Goal: Find specific page/section: Find specific page/section

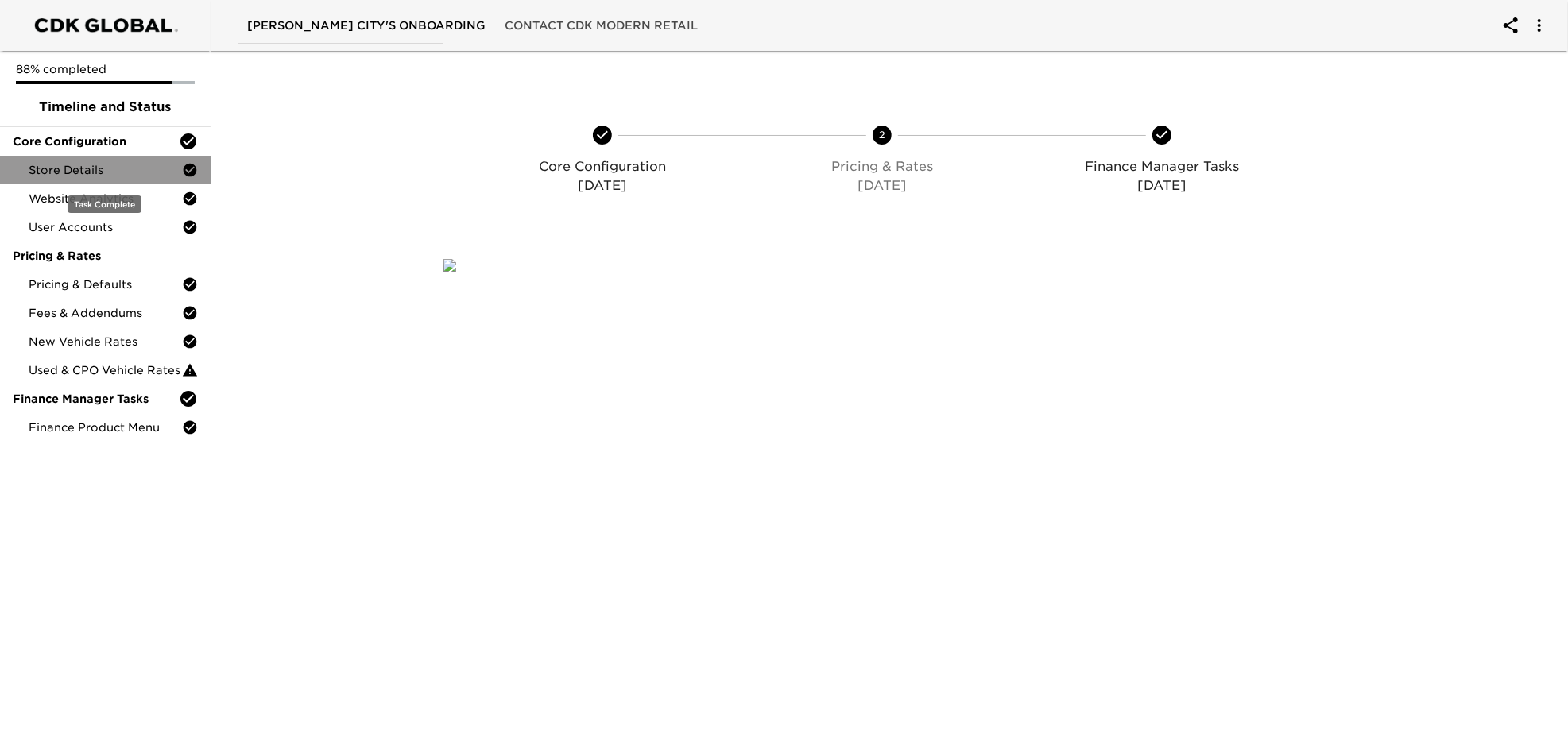
click at [117, 174] on span "Store Details" at bounding box center [105, 169] width 154 height 16
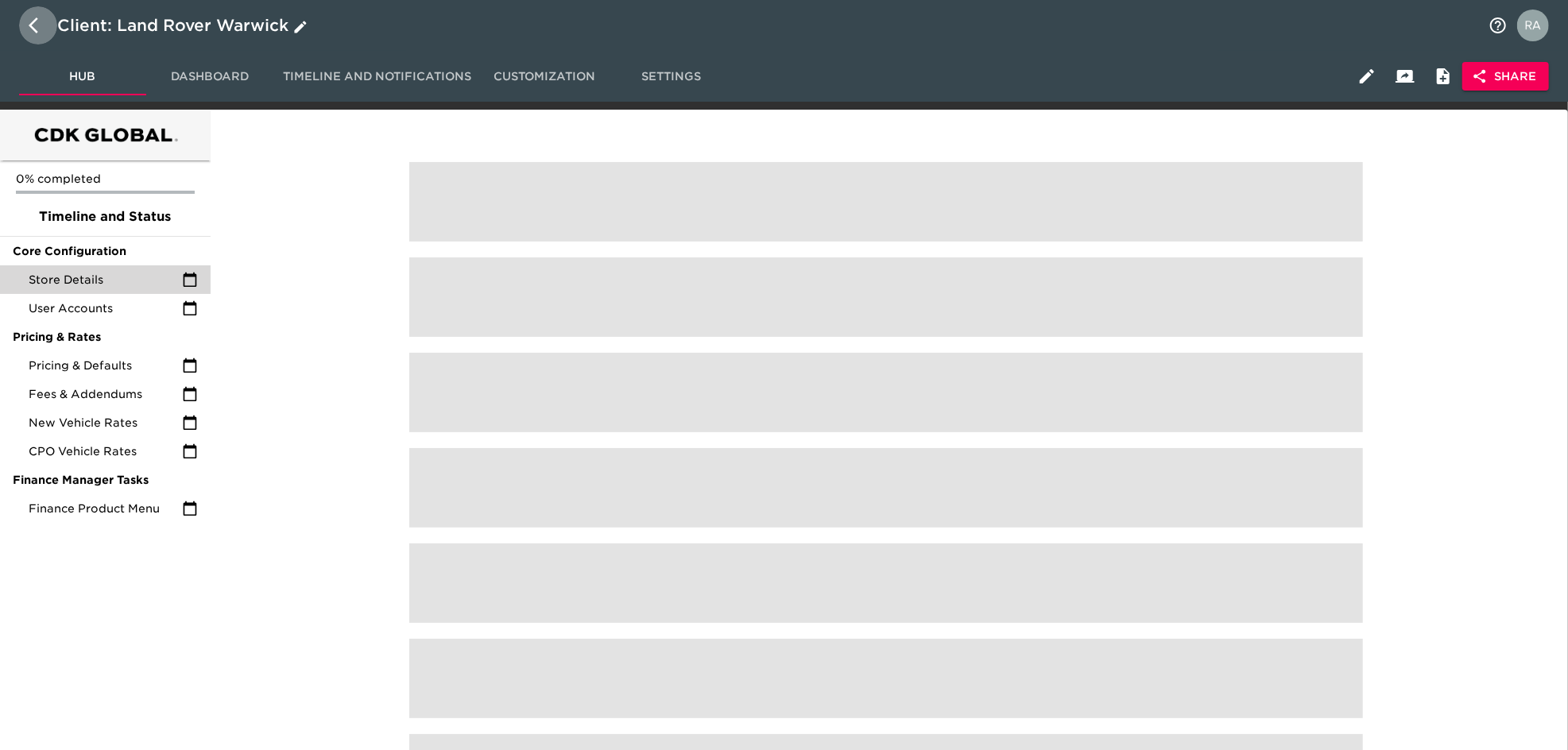
click at [26, 27] on button "button" at bounding box center [38, 26] width 38 height 38
select select "10"
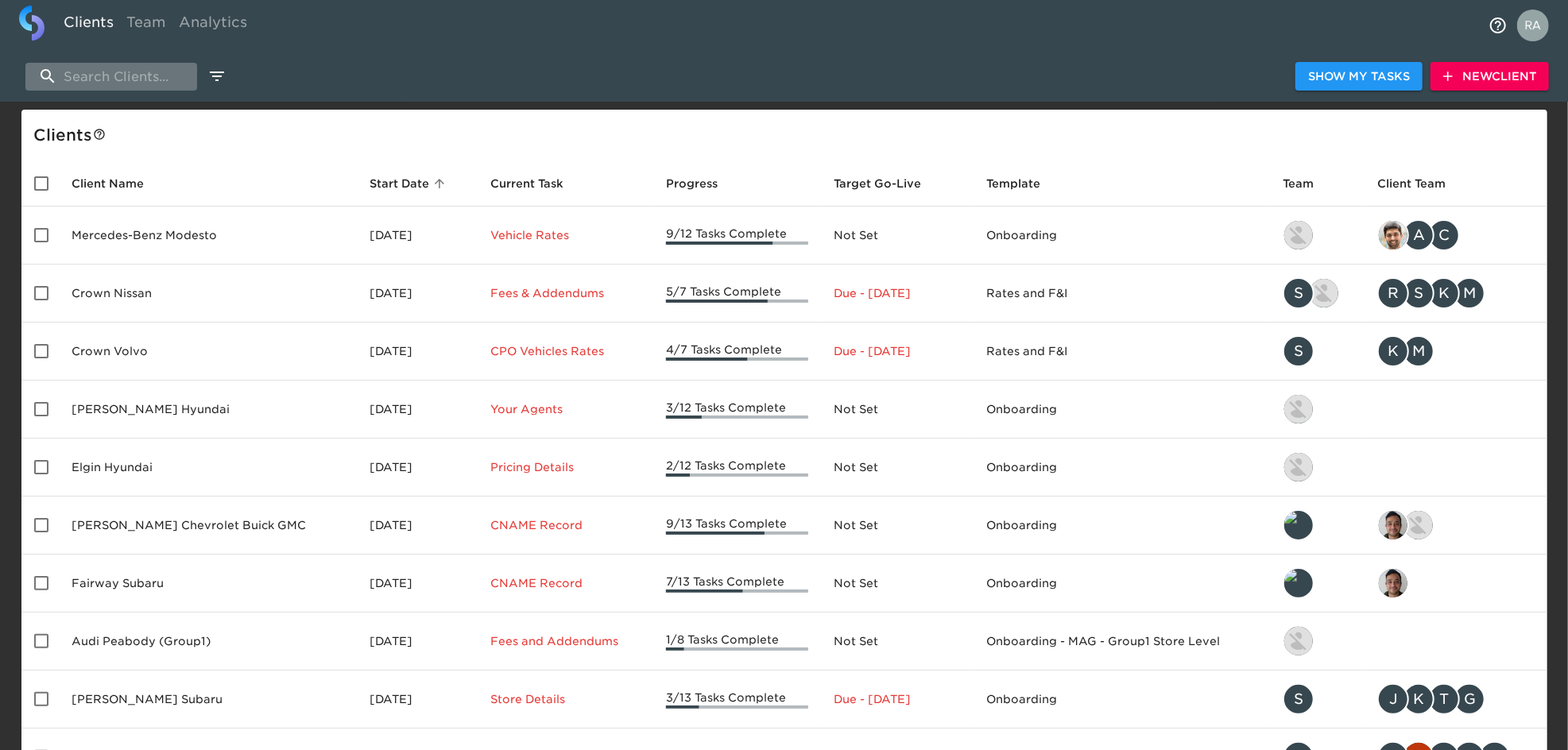
click at [107, 77] on input "search" at bounding box center [111, 77] width 172 height 27
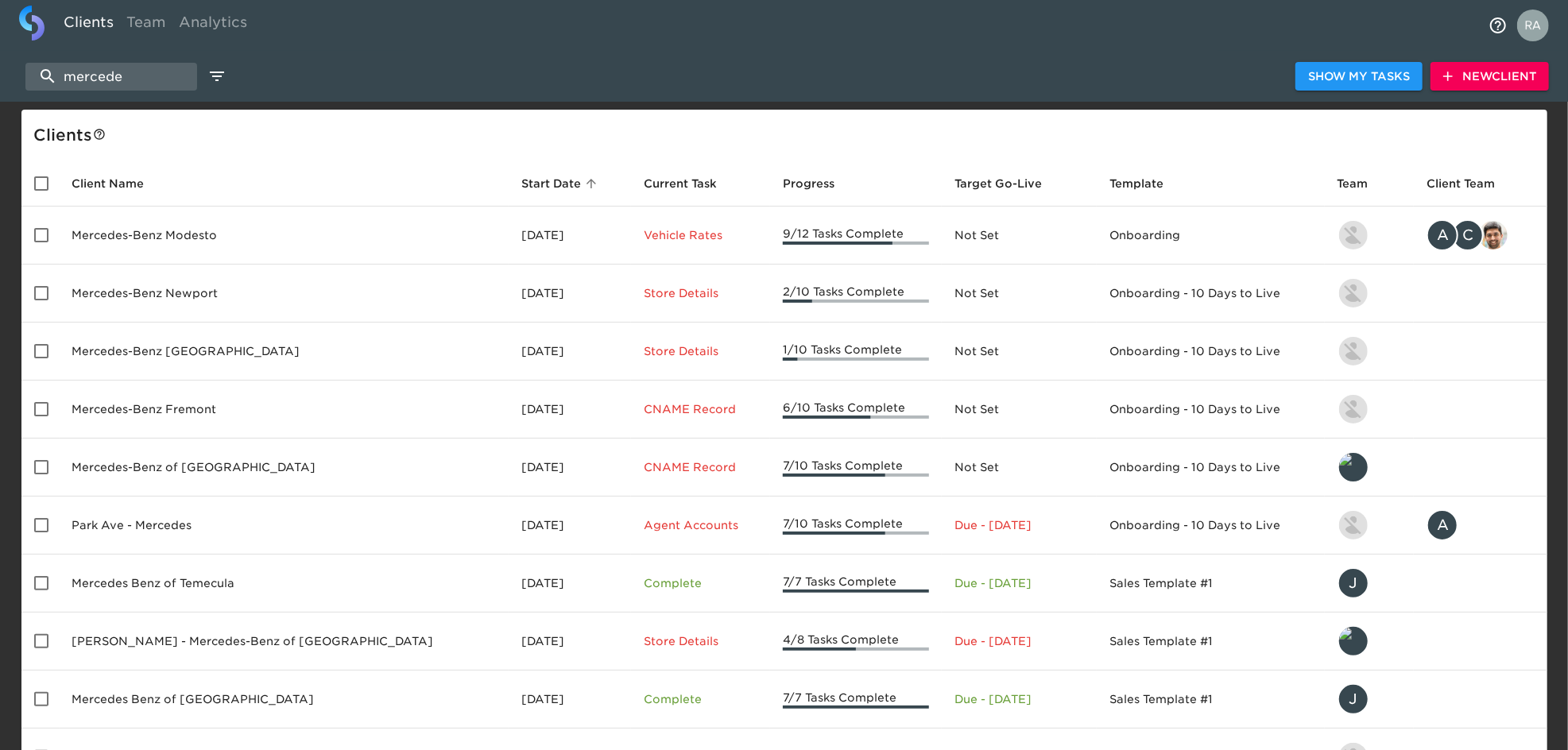
drag, startPoint x: 156, startPoint y: 67, endPoint x: 17, endPoint y: 82, distance: 139.8
click at [17, 82] on div "mercede Show My Tasks New Client" at bounding box center [784, 77] width 1568 height 51
paste input "Mercedes-Benz of Grand Blanc"
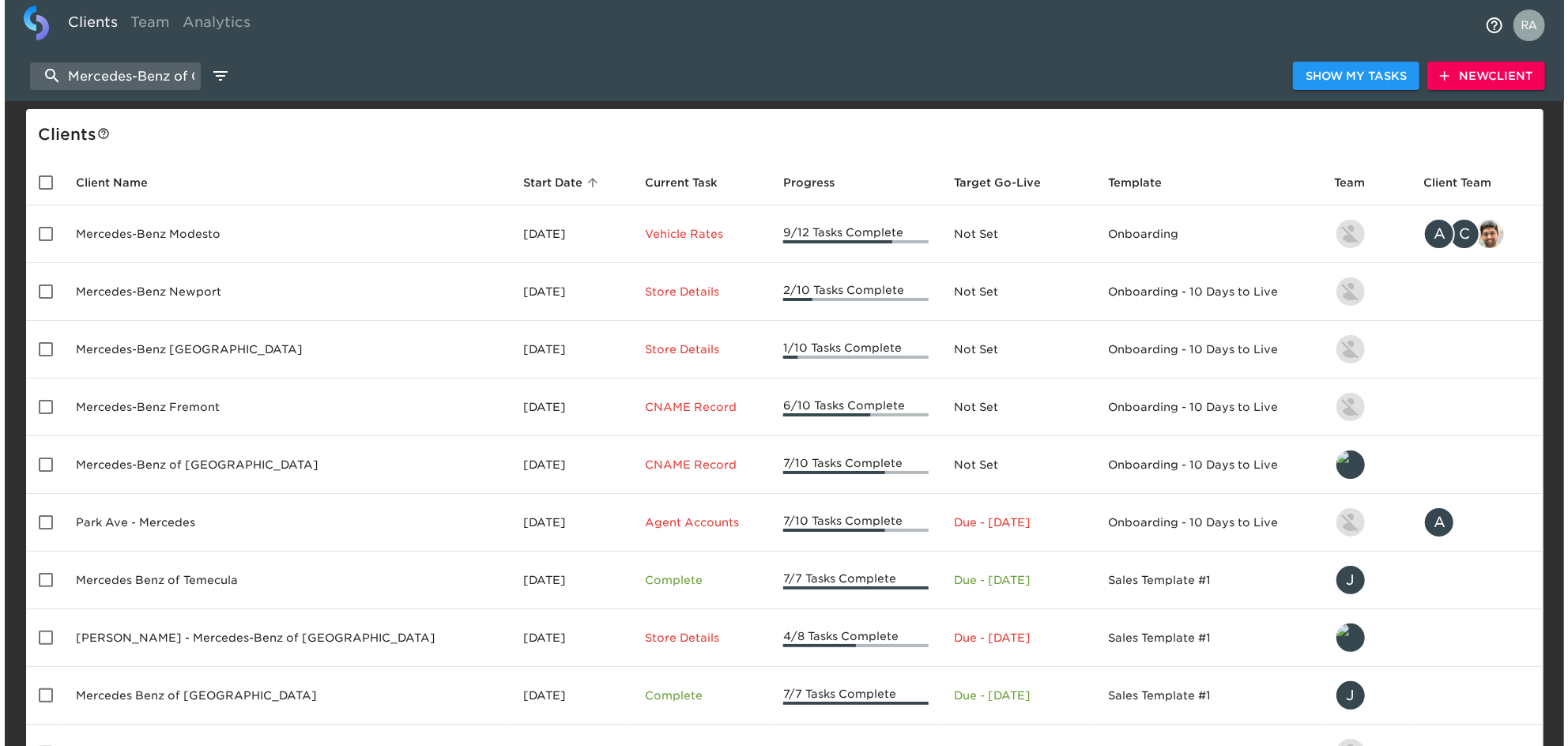
scroll to position [0, 79]
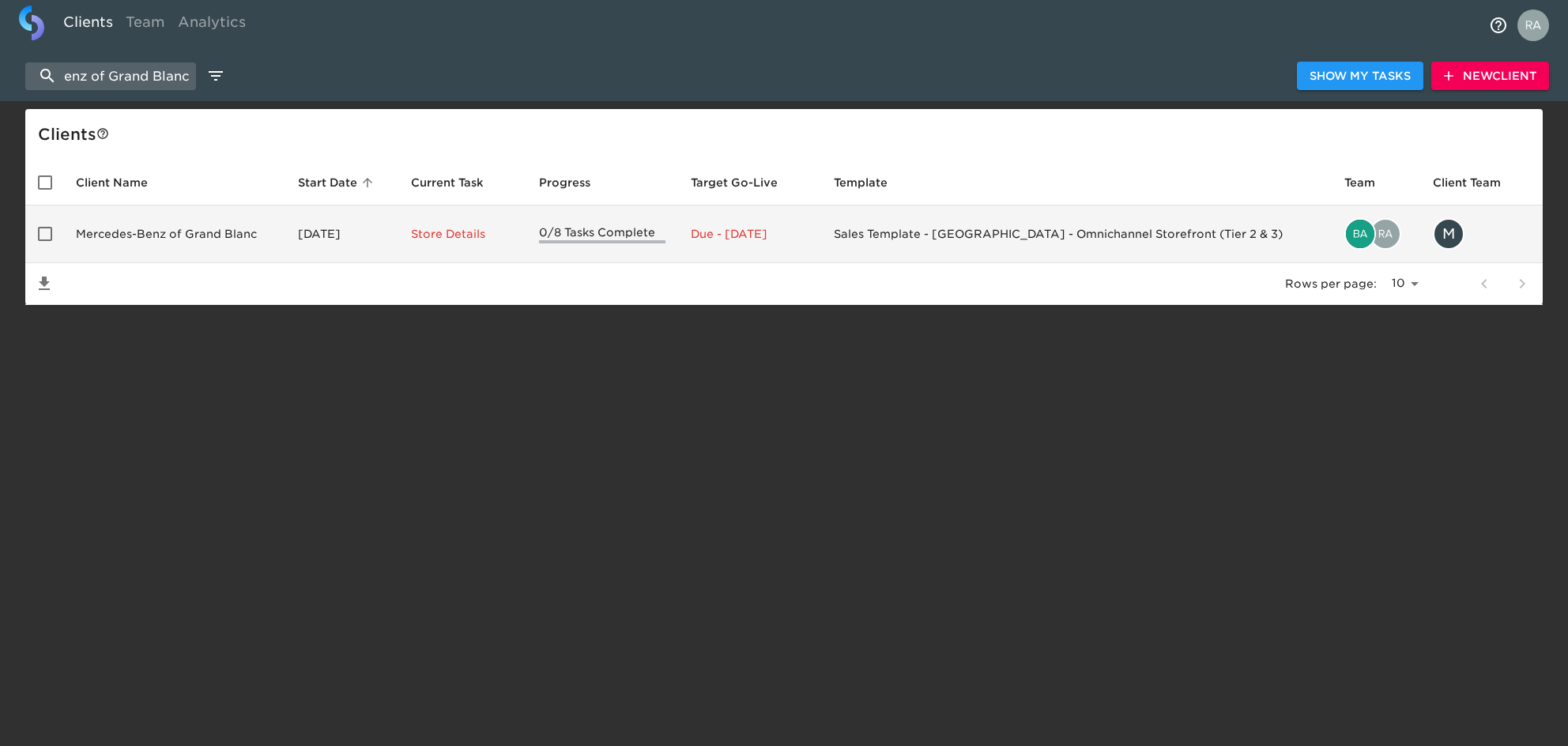
type input "Mercedes-Benz of Grand Blanc"
click at [172, 220] on td "Mercedes-Benz of Grand Blanc" at bounding box center [174, 234] width 222 height 58
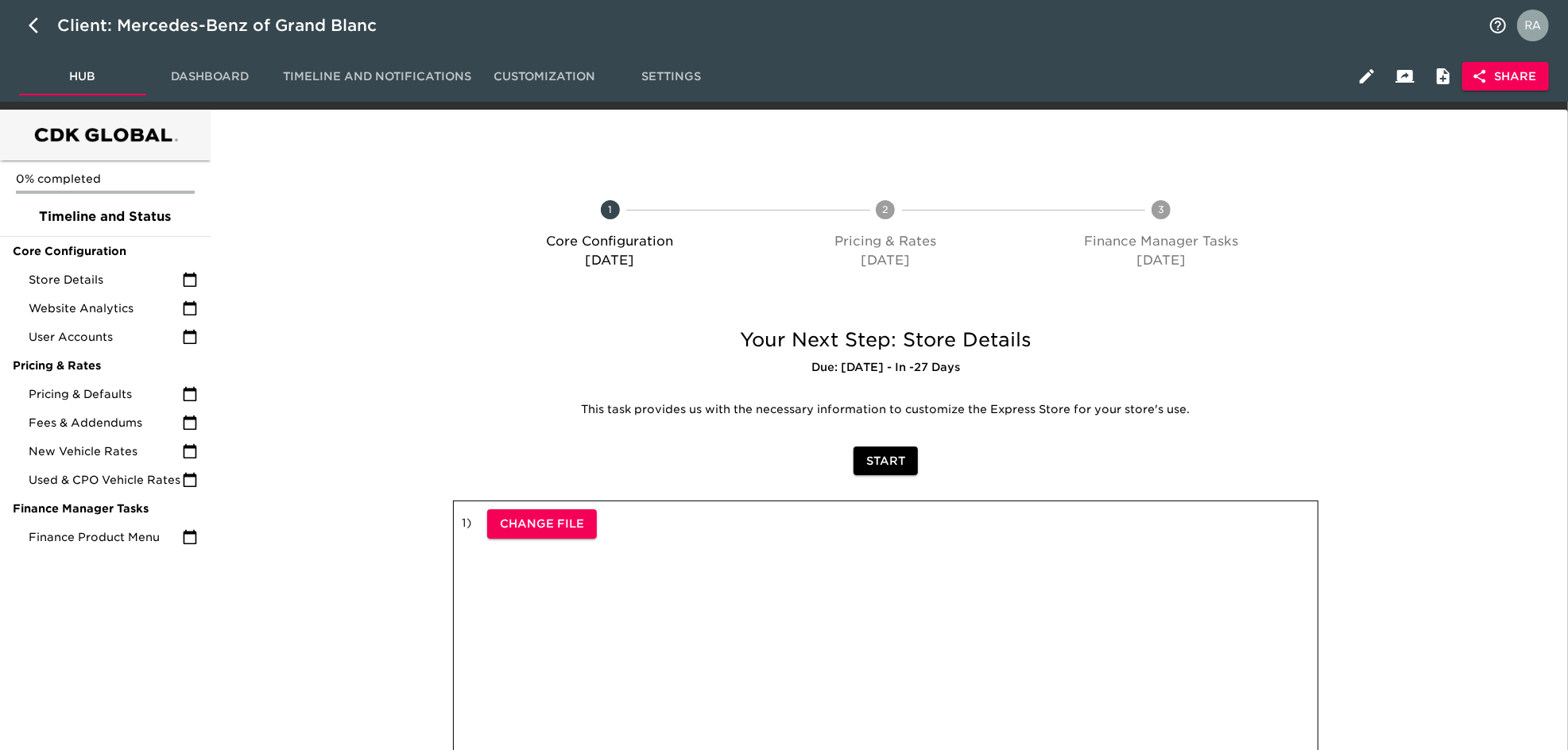
scroll to position [58, 0]
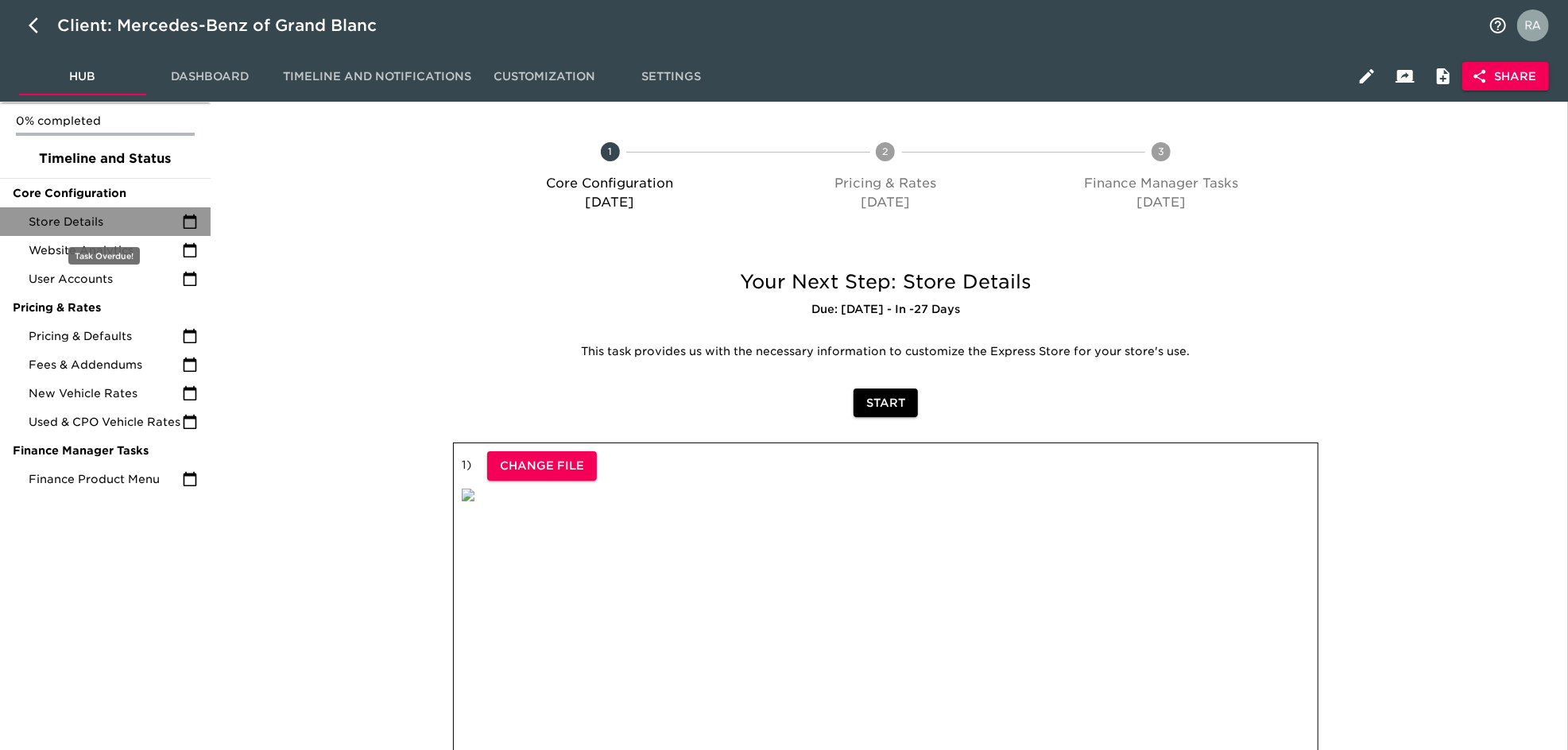
click at [100, 217] on span "Store Details" at bounding box center [105, 221] width 154 height 16
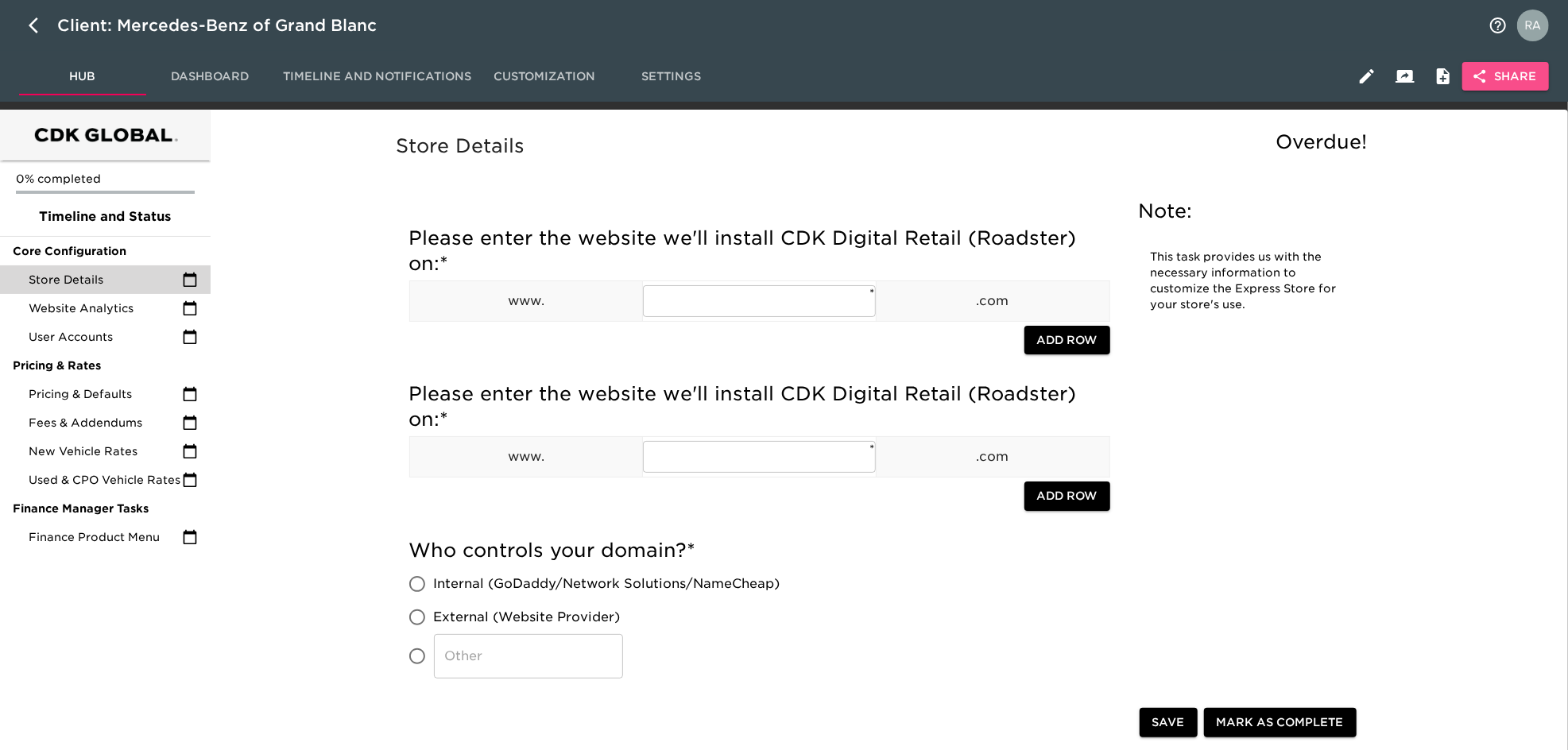
click at [1519, 82] on span "Share" at bounding box center [1506, 77] width 61 height 20
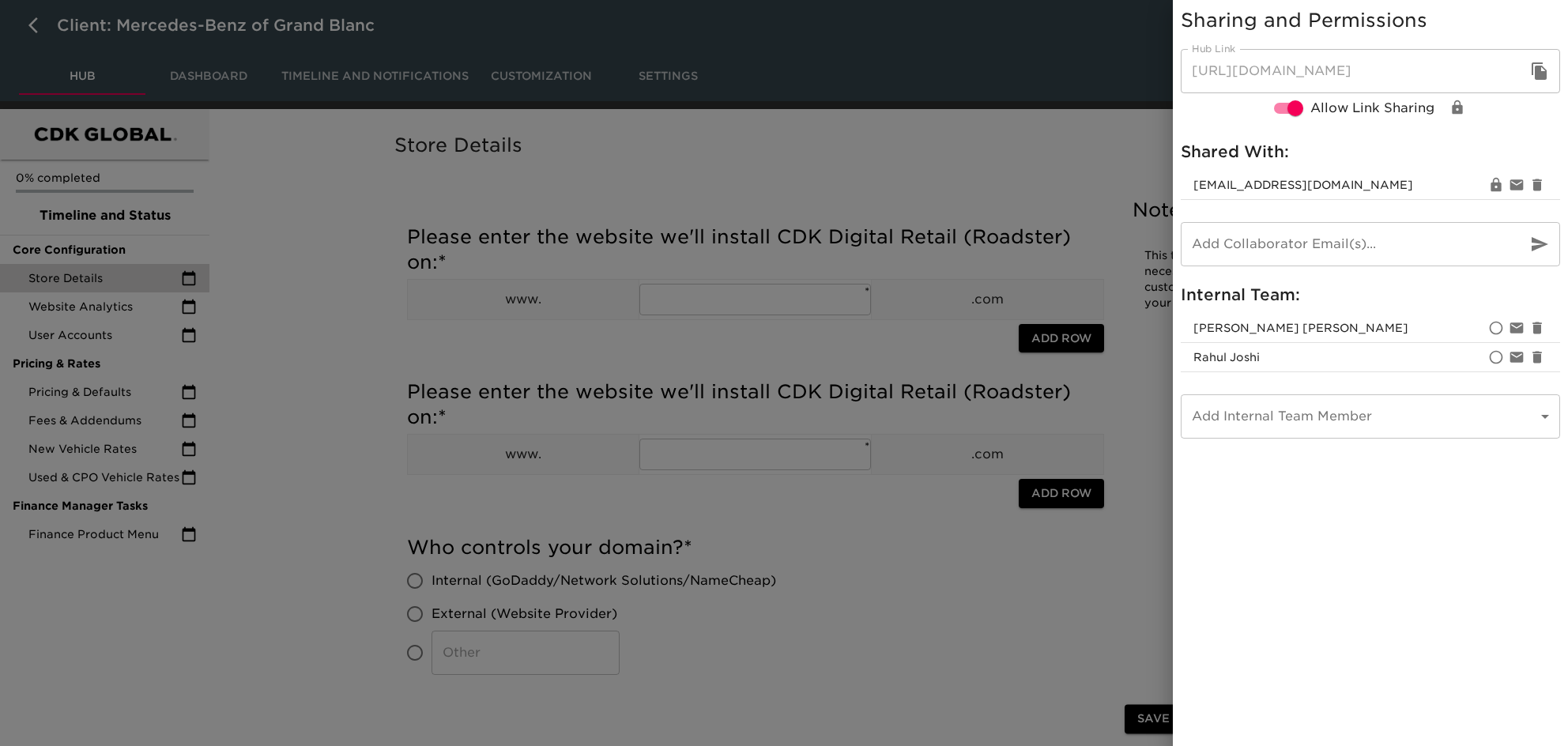
click at [854, 181] on div at bounding box center [784, 373] width 1568 height 746
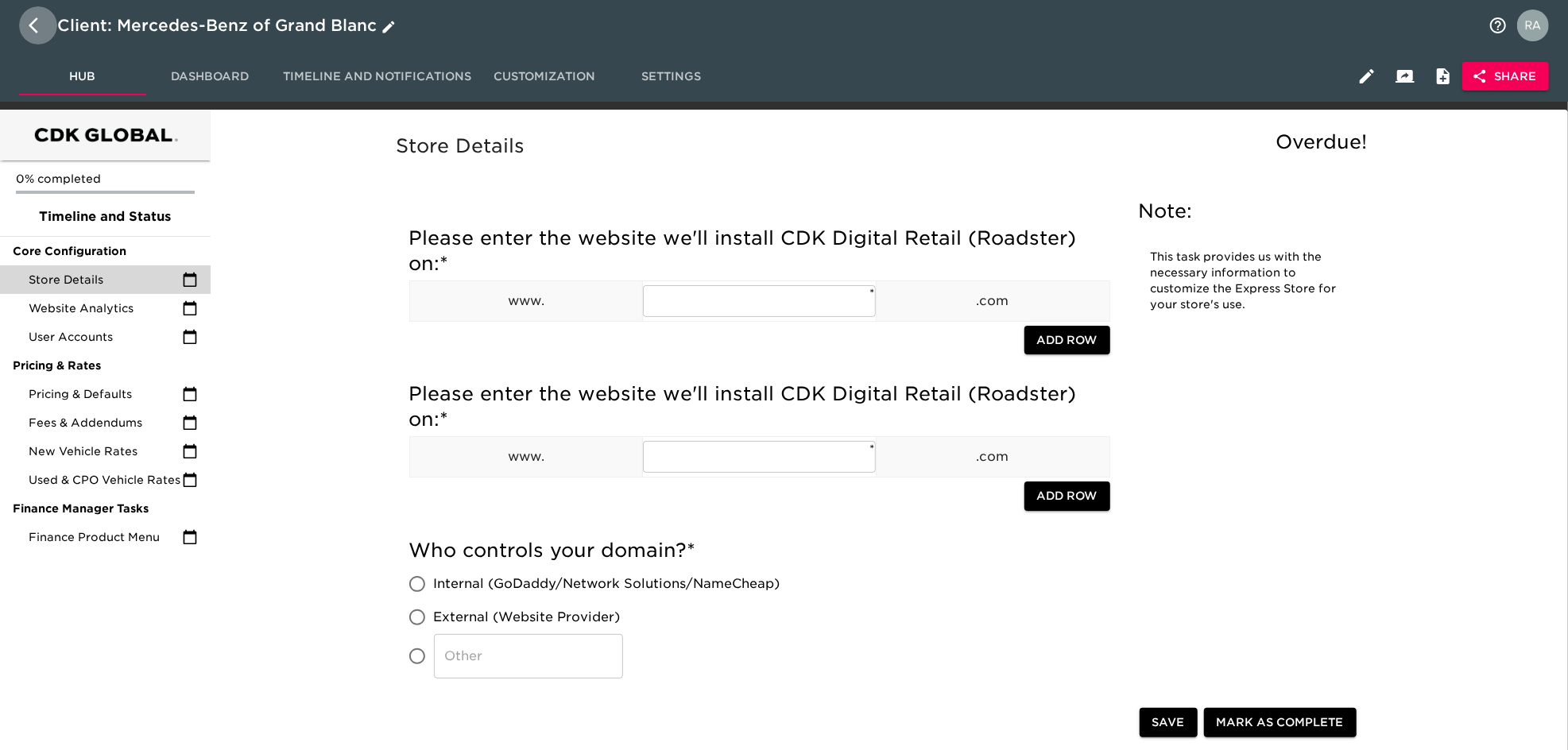
click at [26, 14] on button "button" at bounding box center [38, 26] width 38 height 38
select select "10"
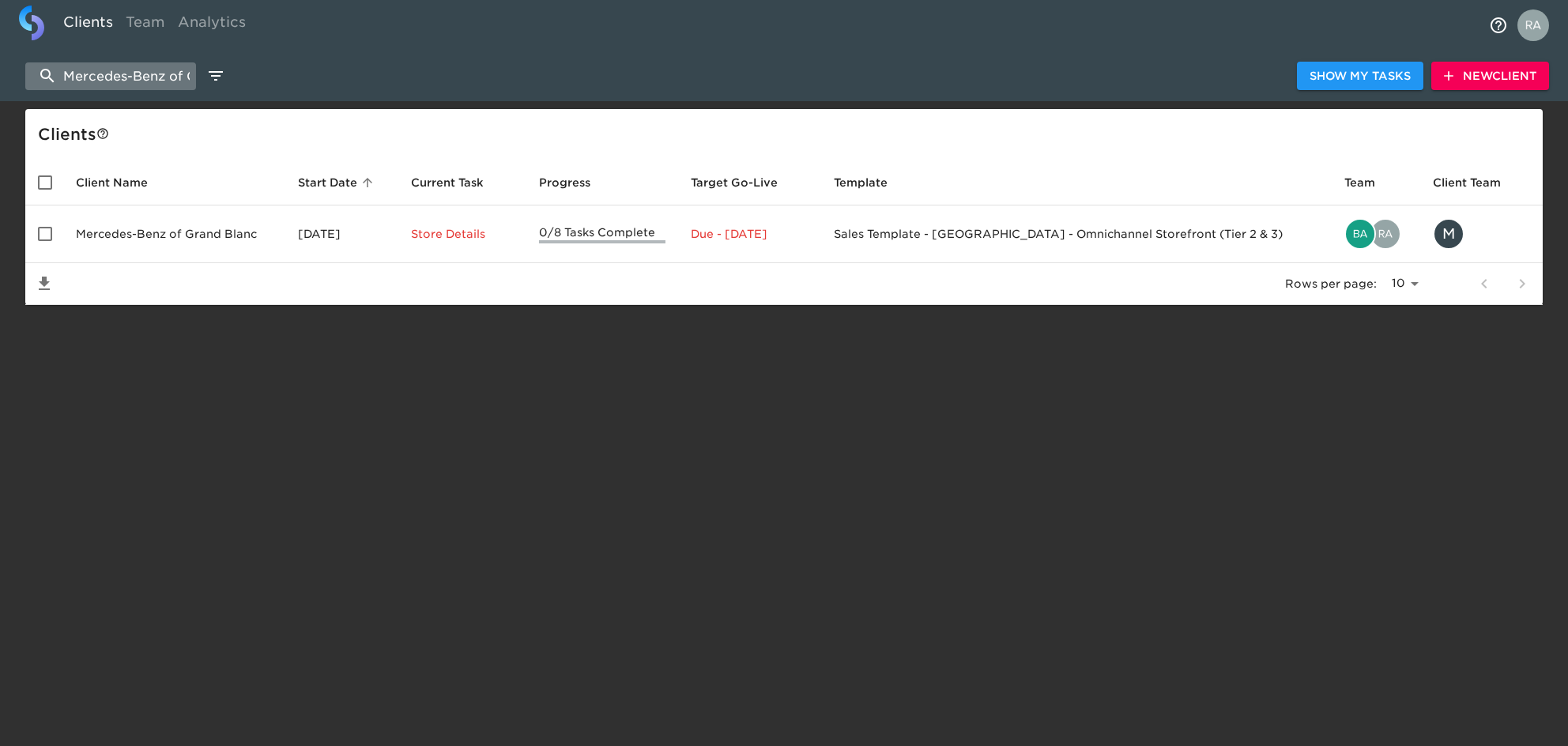
click at [131, 80] on input "Mercedes-Benz of Grand Blanc" at bounding box center [111, 76] width 171 height 27
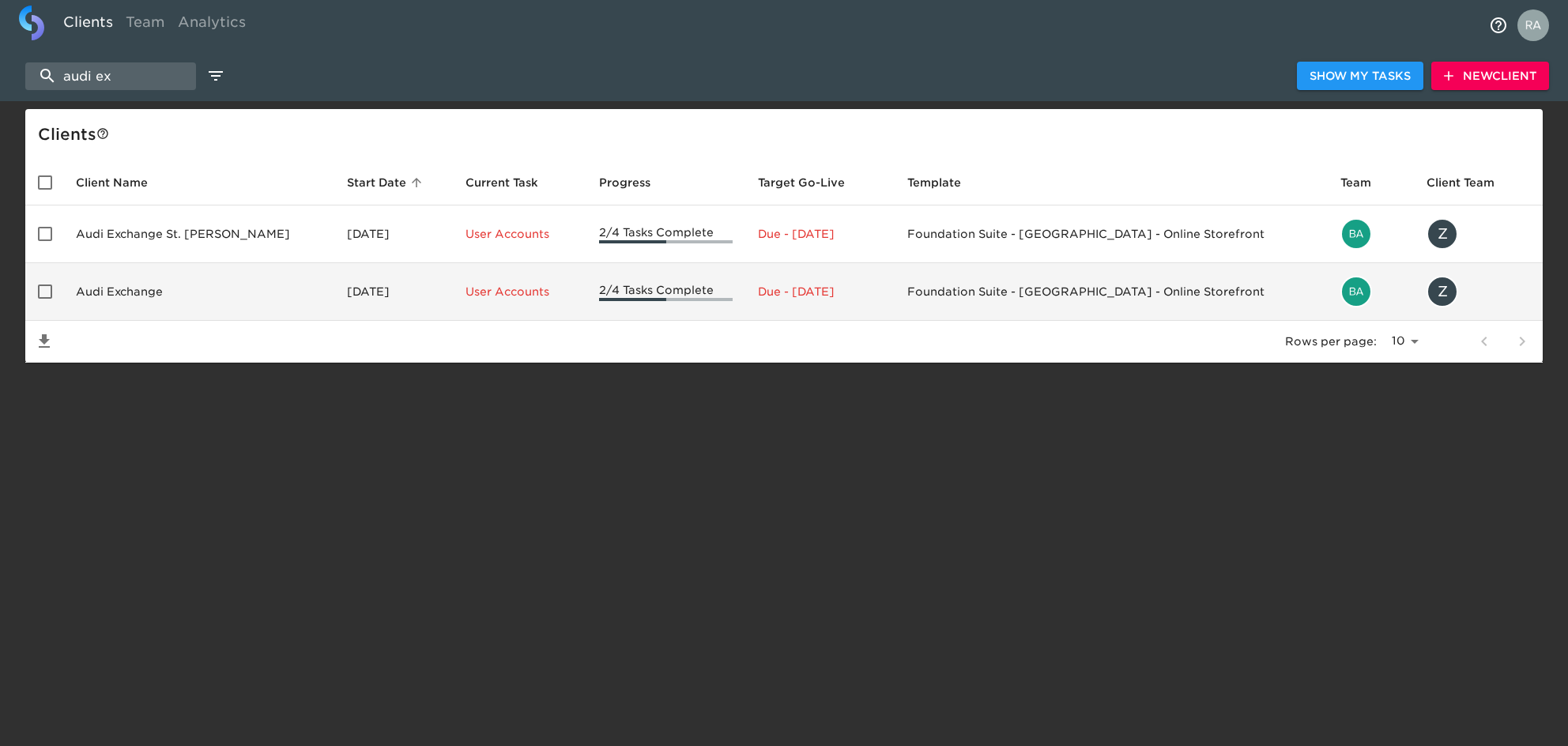
type input "audi ex"
click at [134, 296] on td "Audi Exchange" at bounding box center [199, 293] width 271 height 58
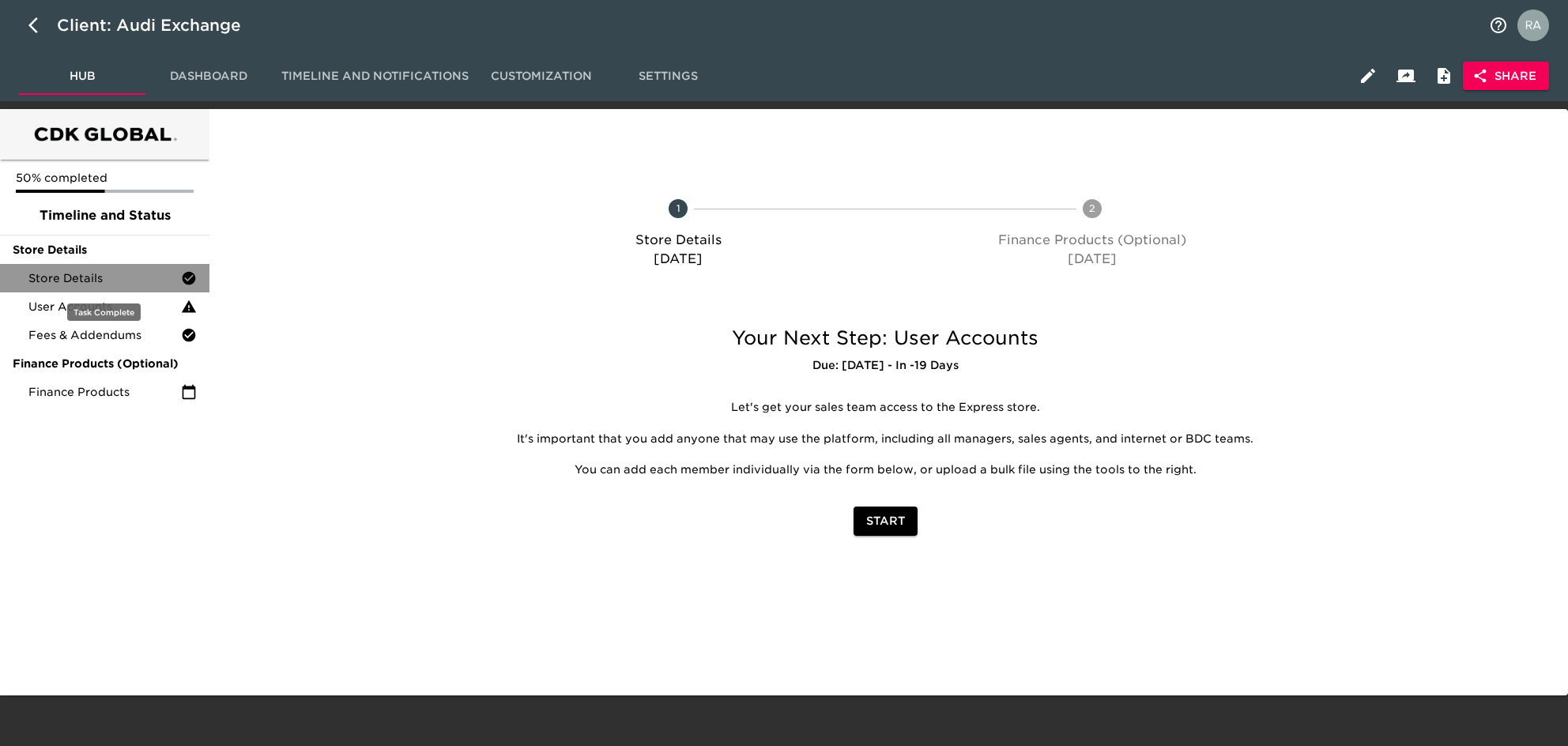
click at [102, 265] on div "Store Details" at bounding box center [104, 278] width 210 height 28
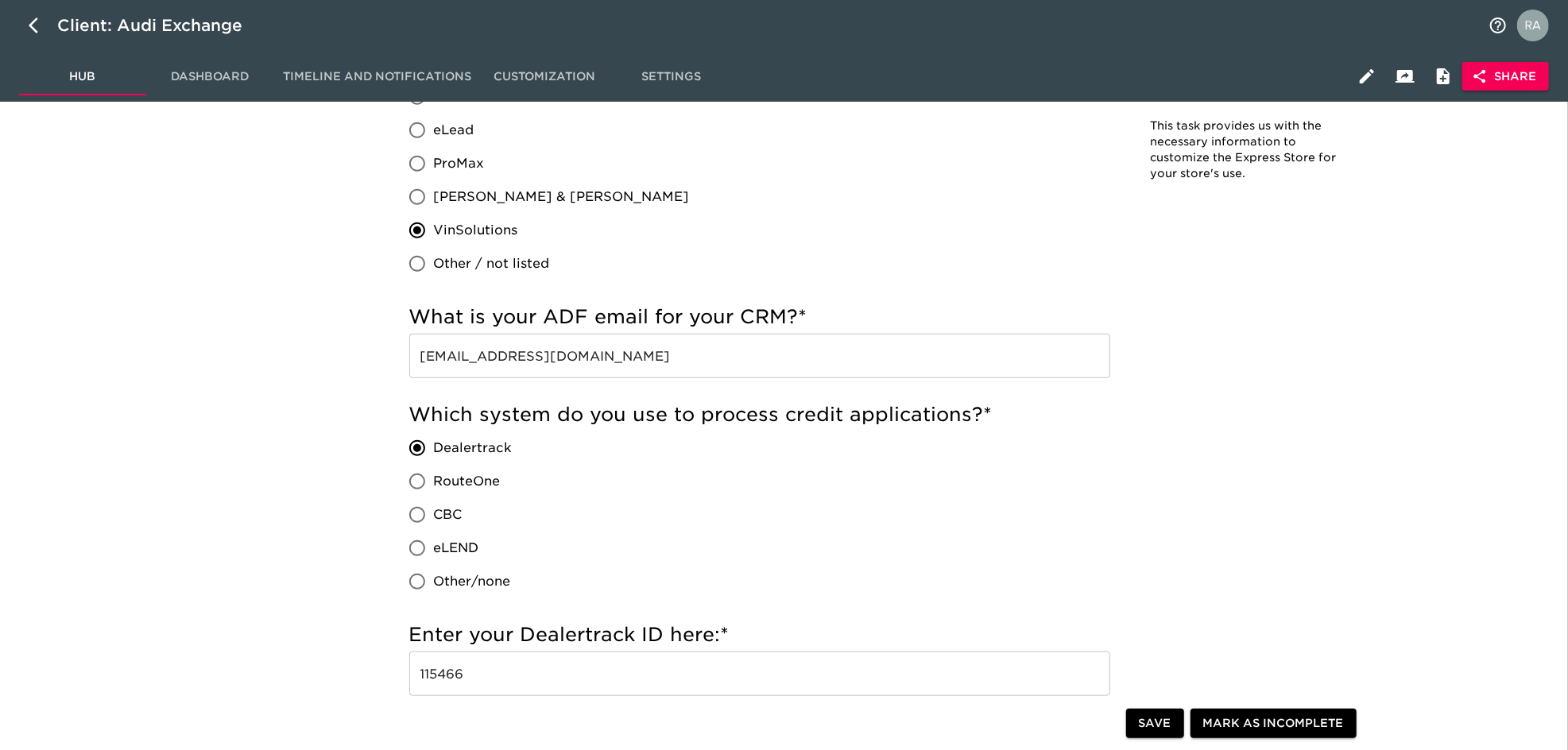
scroll to position [905, 0]
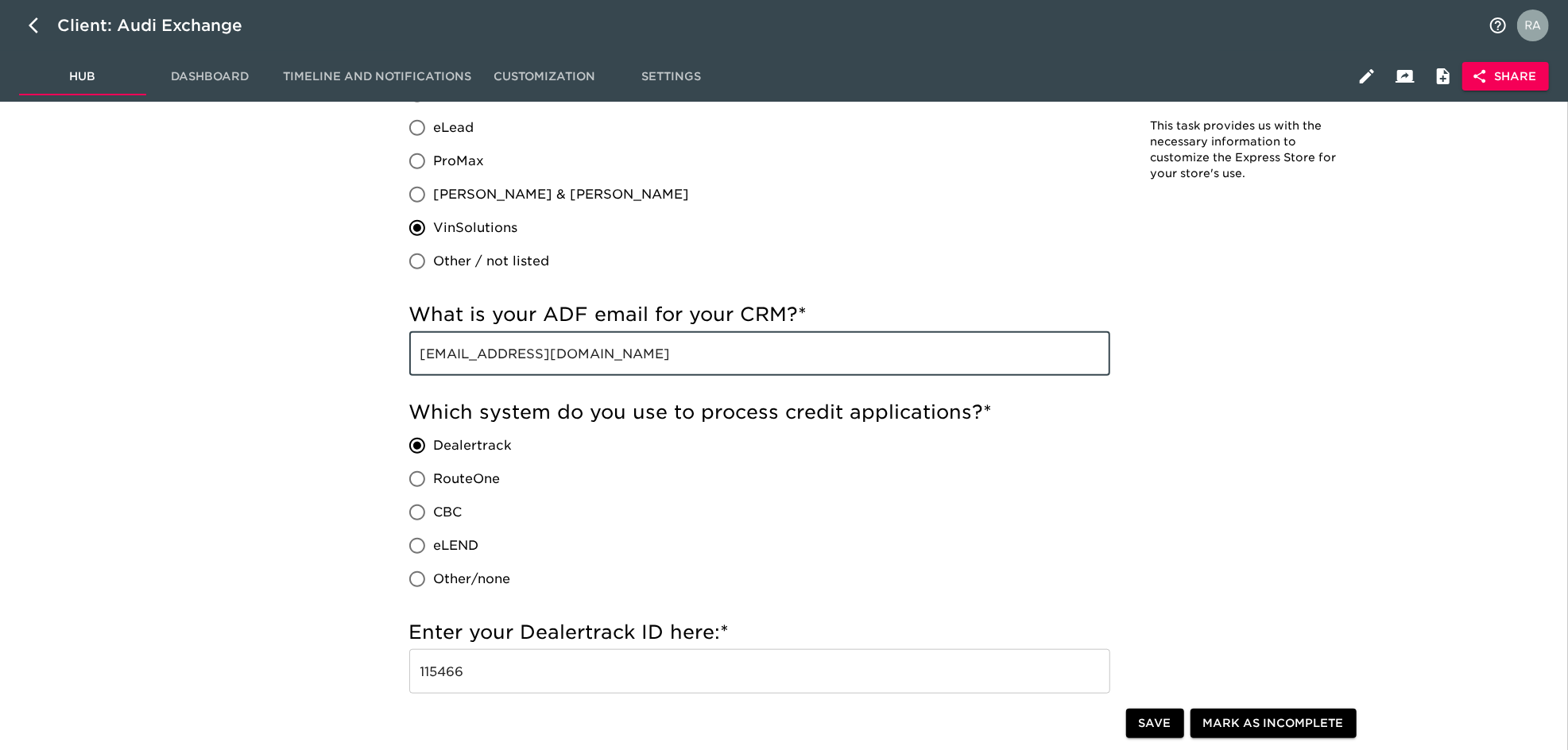
drag, startPoint x: 708, startPoint y: 357, endPoint x: 418, endPoint y: 388, distance: 291.7
click at [418, 388] on div "What is your ADF email for your CRM? * leads@audiexchangehighlandpark.com ​" at bounding box center [759, 343] width 701 height 98
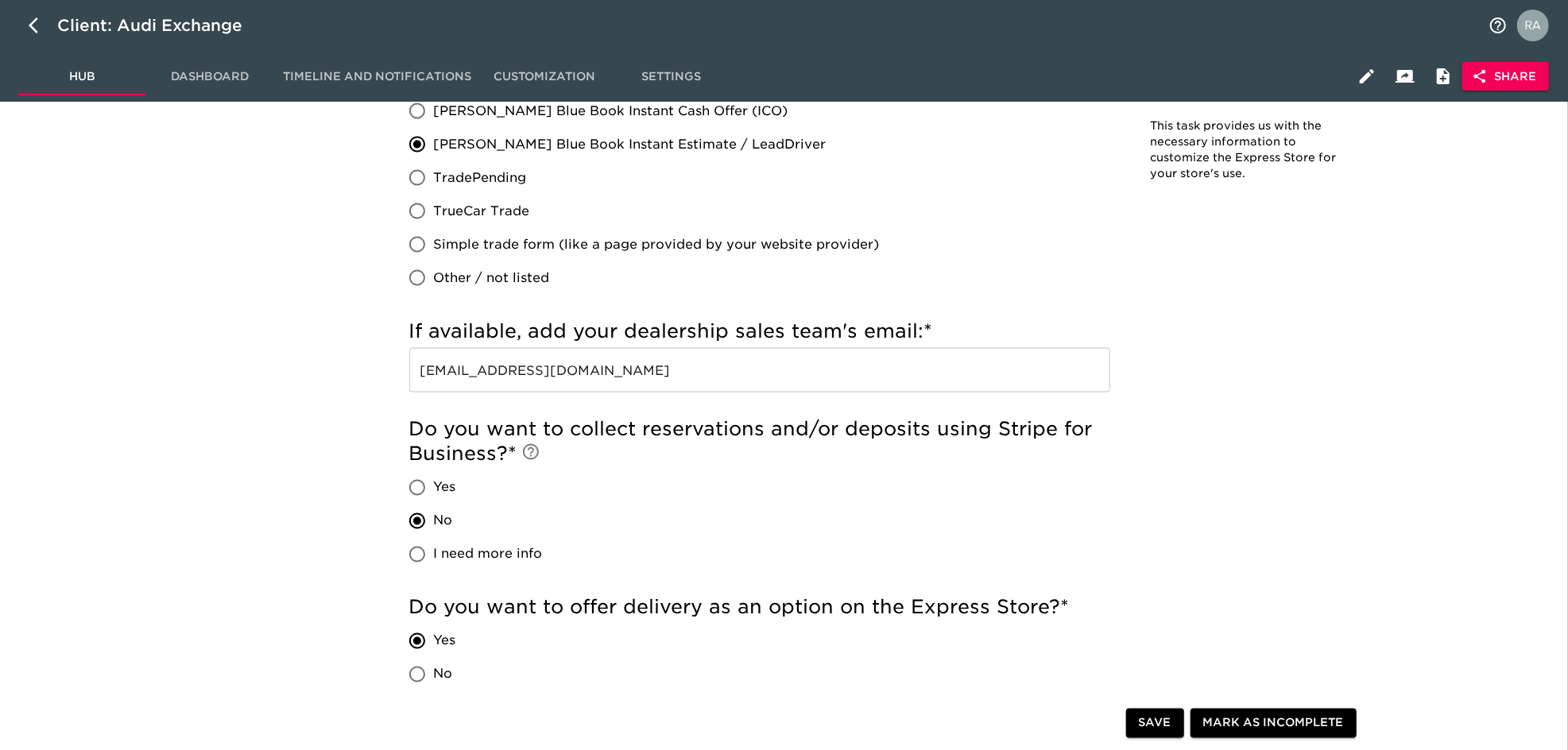
scroll to position [1899, 0]
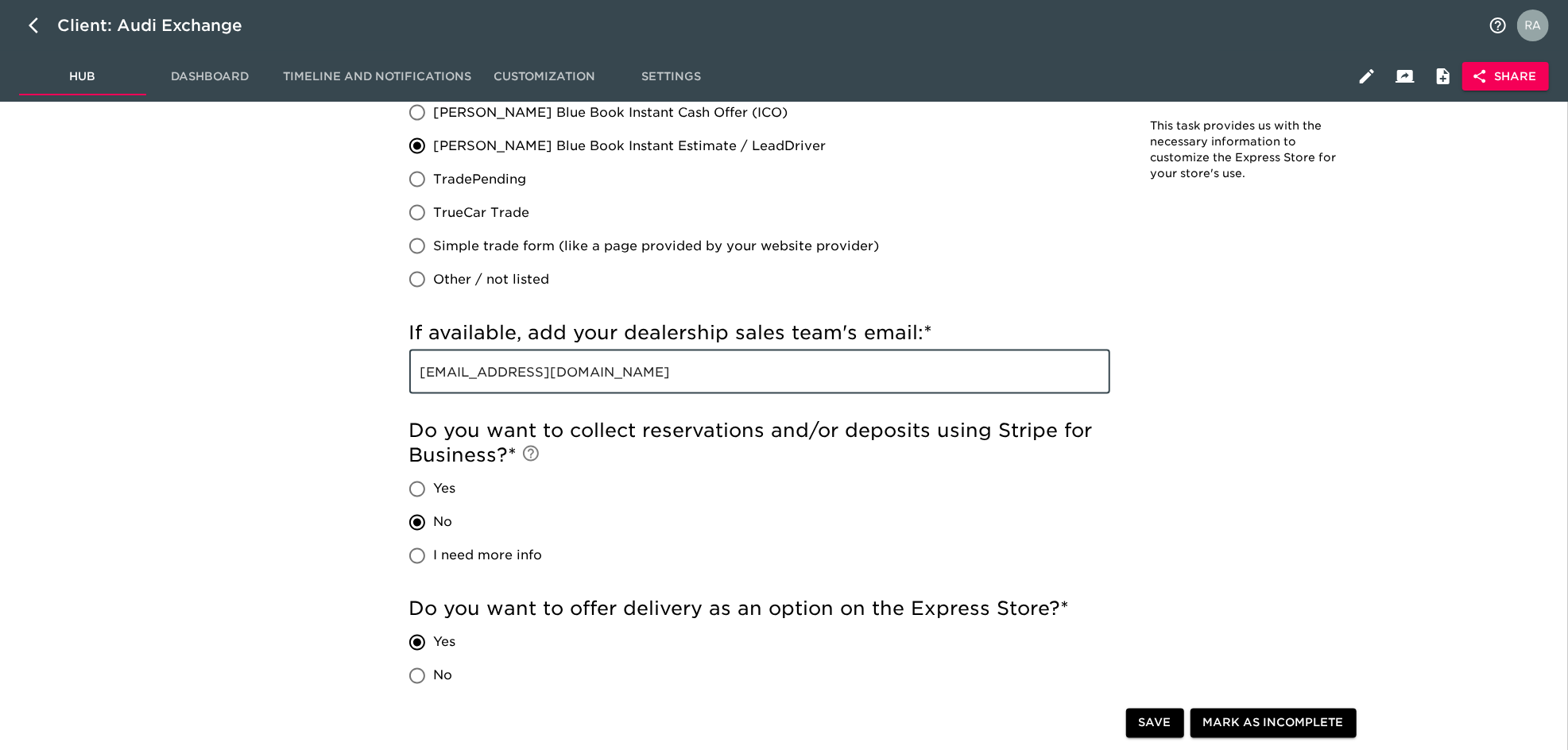
drag, startPoint x: 637, startPoint y: 371, endPoint x: 362, endPoint y: 358, distance: 275.3
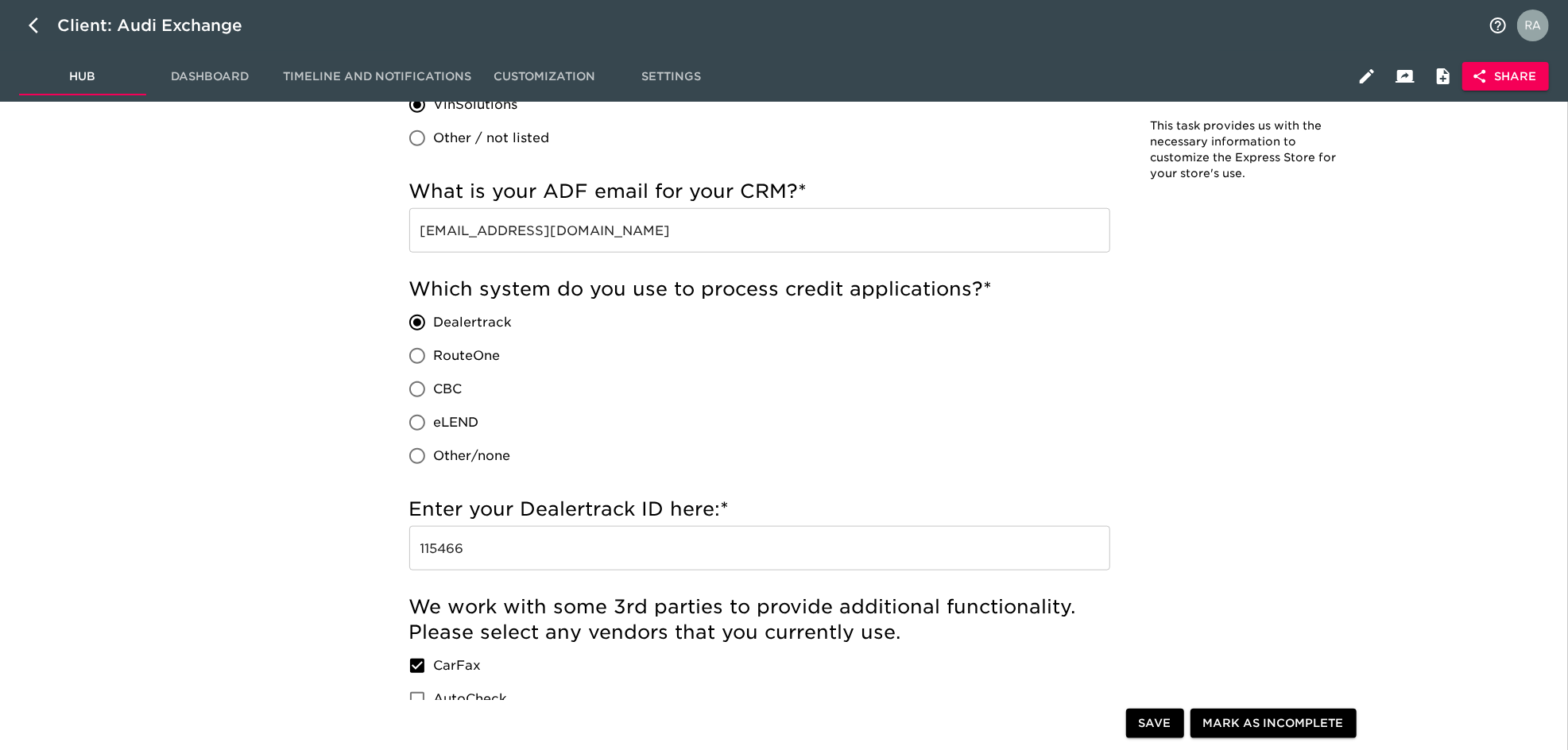
scroll to position [1032, 0]
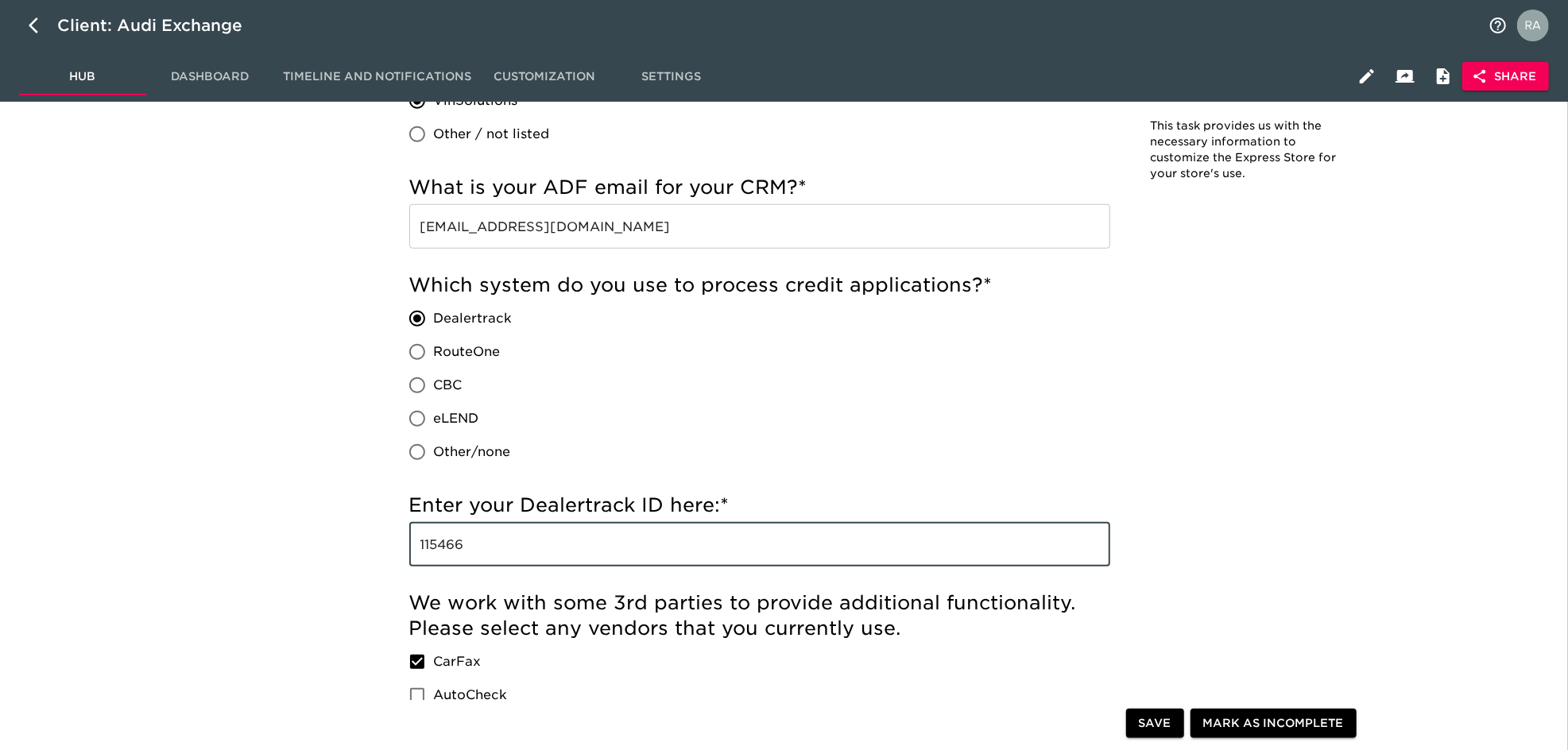
click at [450, 555] on input "115466" at bounding box center [759, 544] width 701 height 45
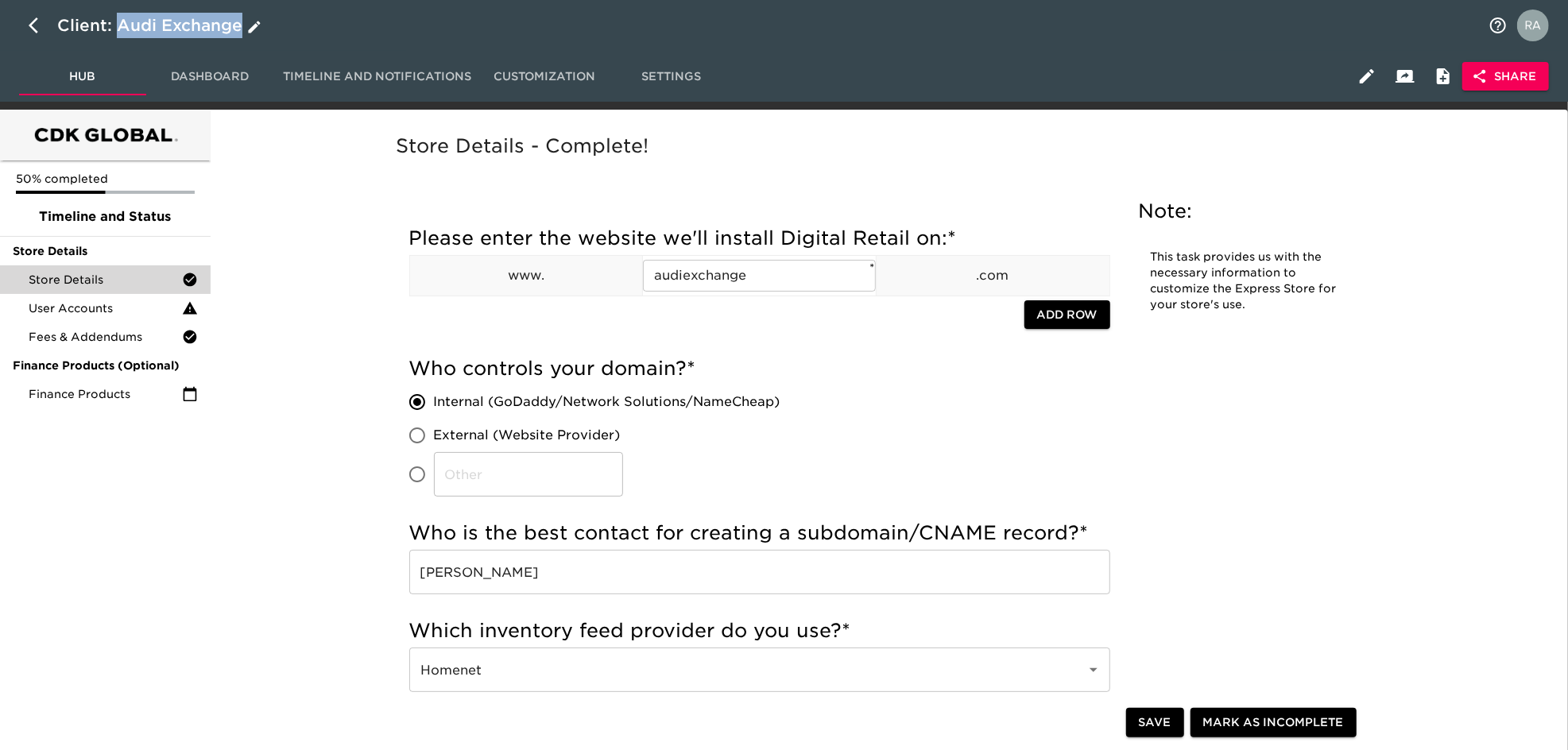
drag, startPoint x: 278, startPoint y: 21, endPoint x: 122, endPoint y: 24, distance: 156.0
click at [122, 24] on div "Client: Audi Exchange" at bounding box center [784, 26] width 1568 height 51
click at [46, 14] on button "button" at bounding box center [38, 26] width 38 height 38
select select "10"
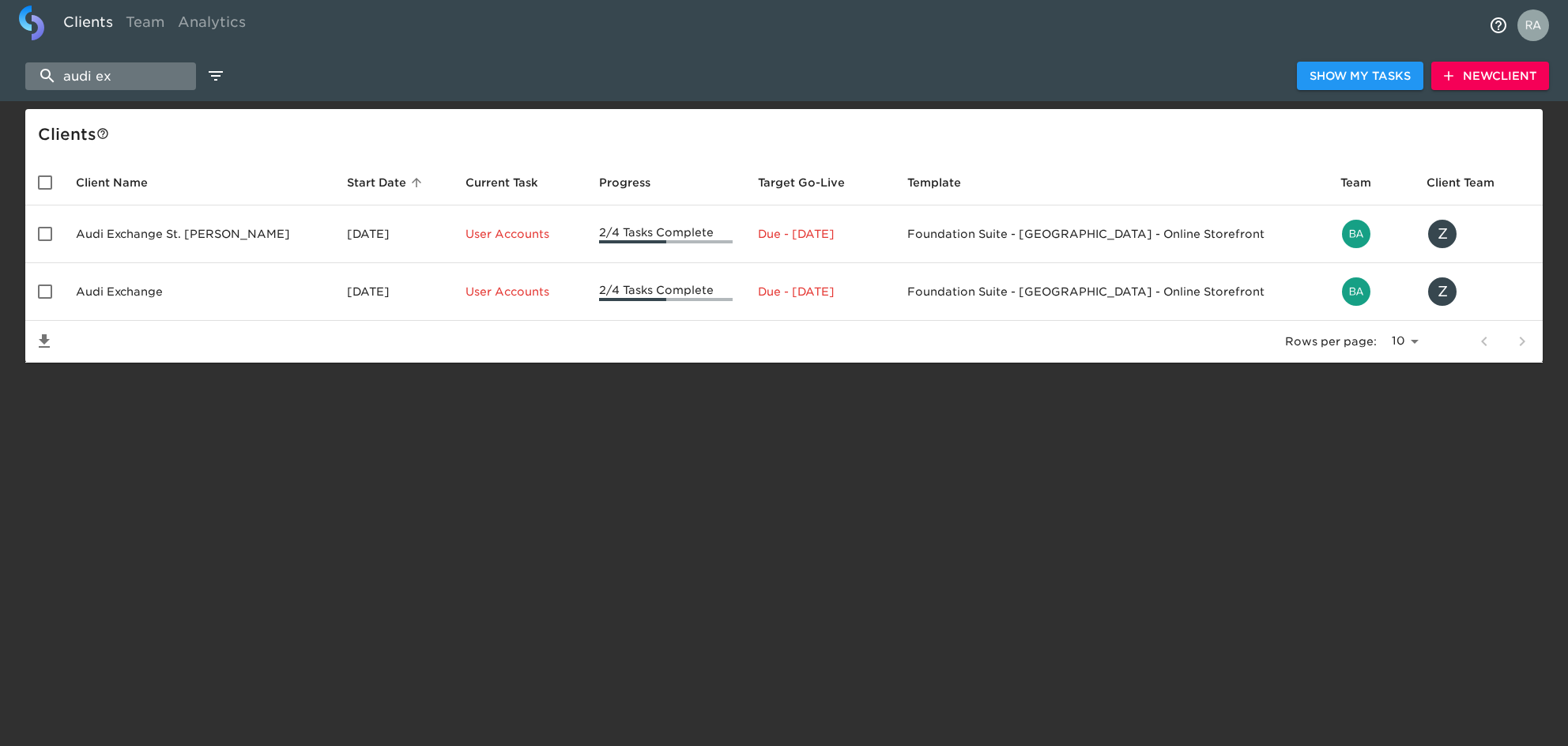
click at [142, 86] on input "audi ex" at bounding box center [111, 76] width 171 height 27
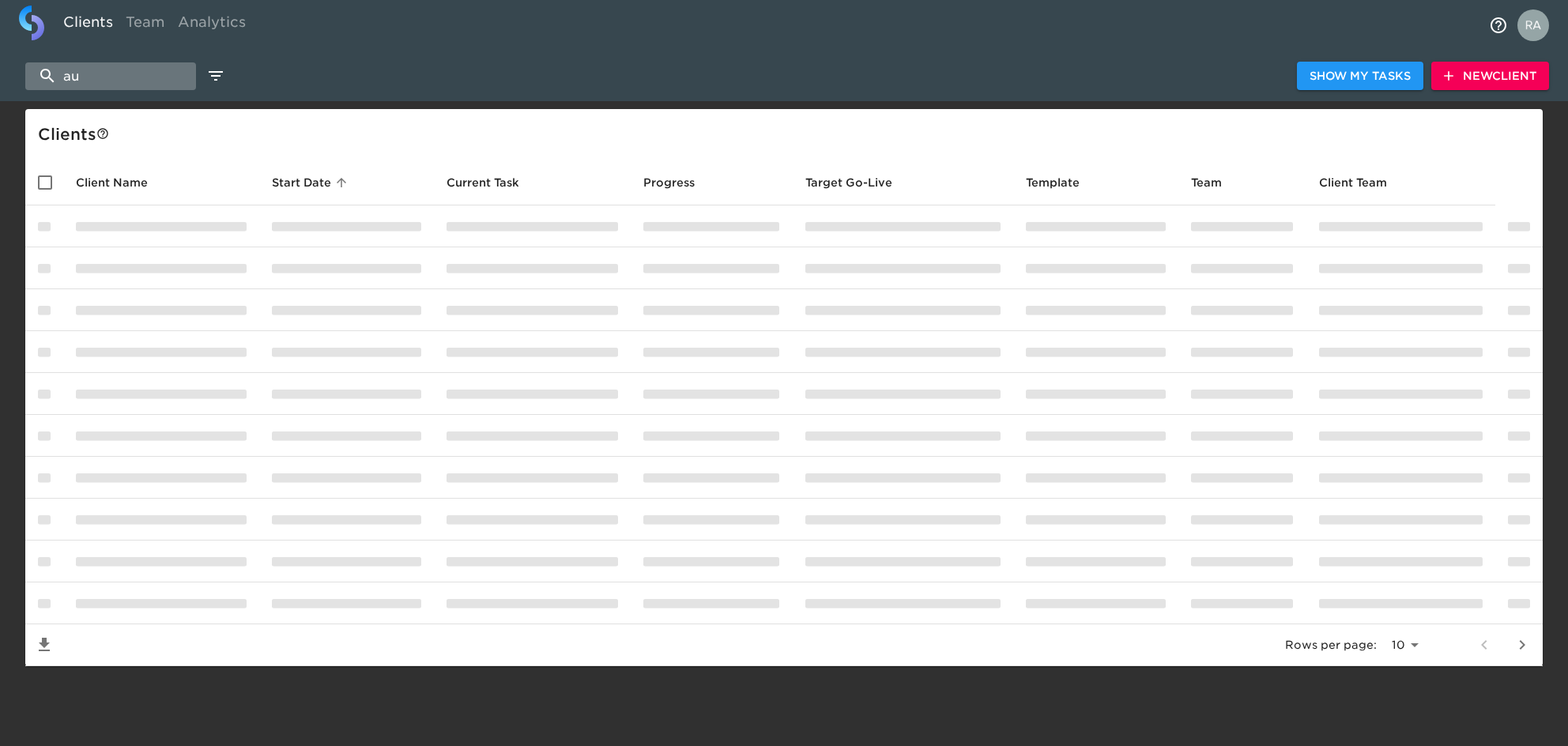
type input "a"
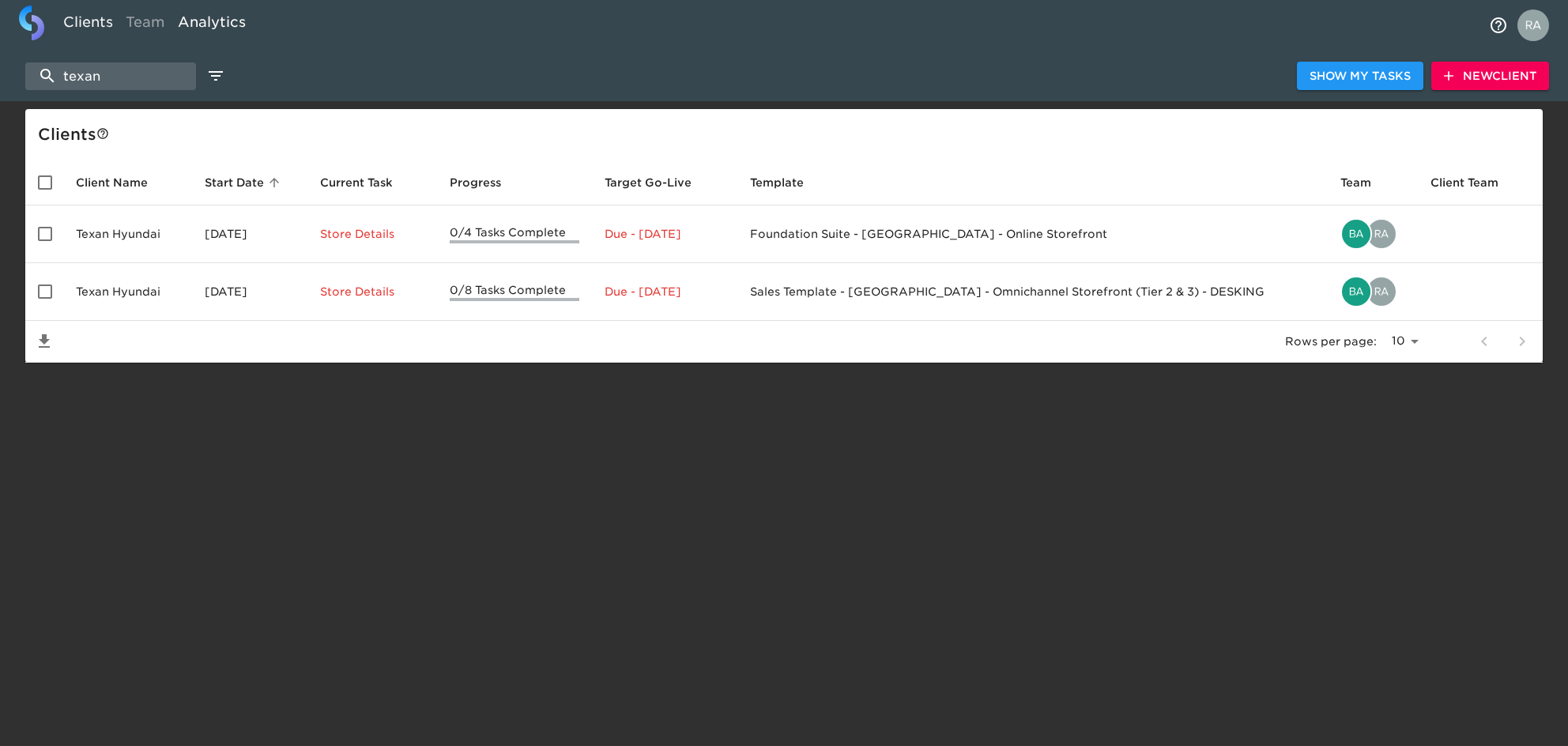
type input "texan"
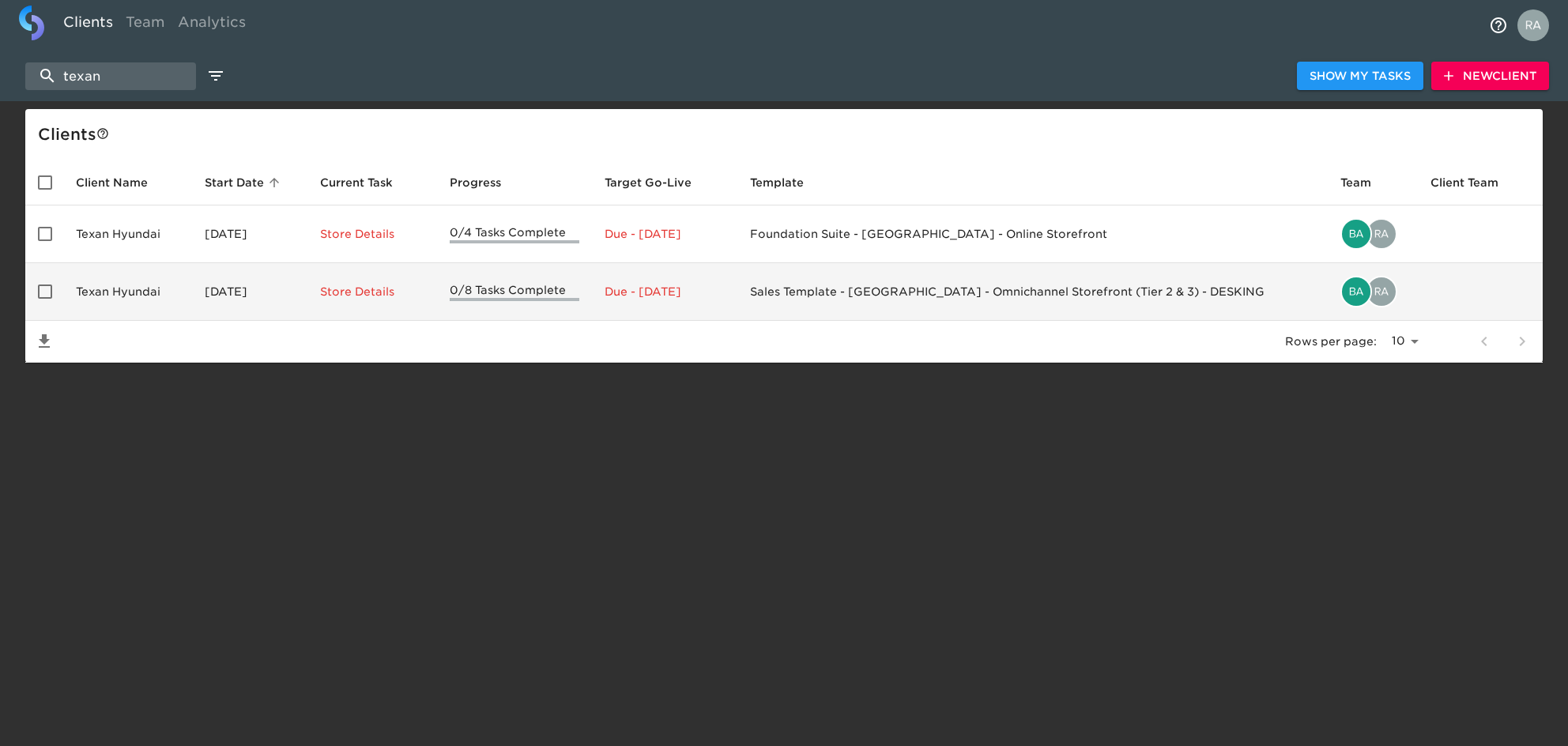
click at [933, 305] on td "Sales Template - USA - Omnichannel Storefront (Tier 2 & 3) - DESKING" at bounding box center [1033, 293] width 591 height 58
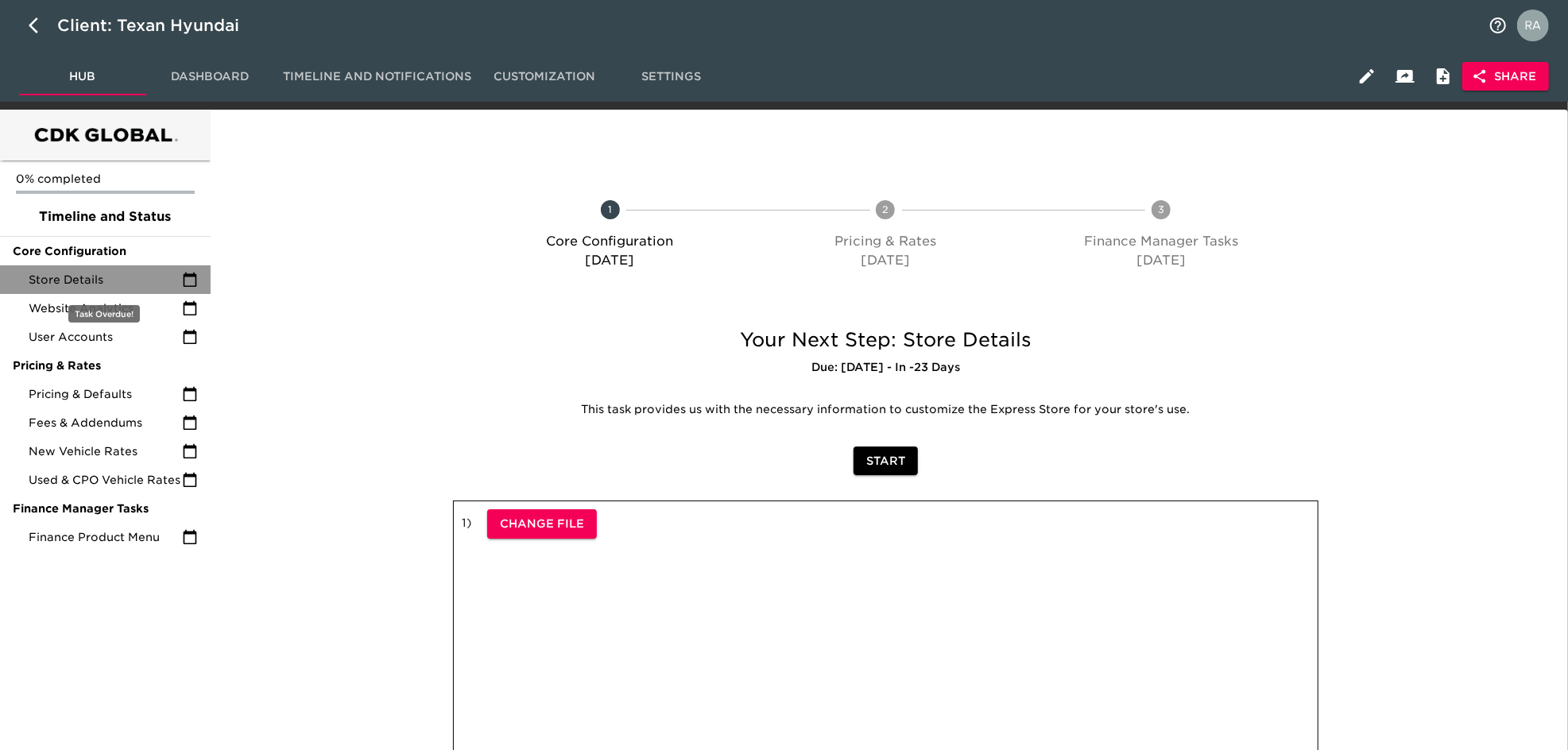
click at [118, 280] on span "Store Details" at bounding box center [105, 280] width 154 height 16
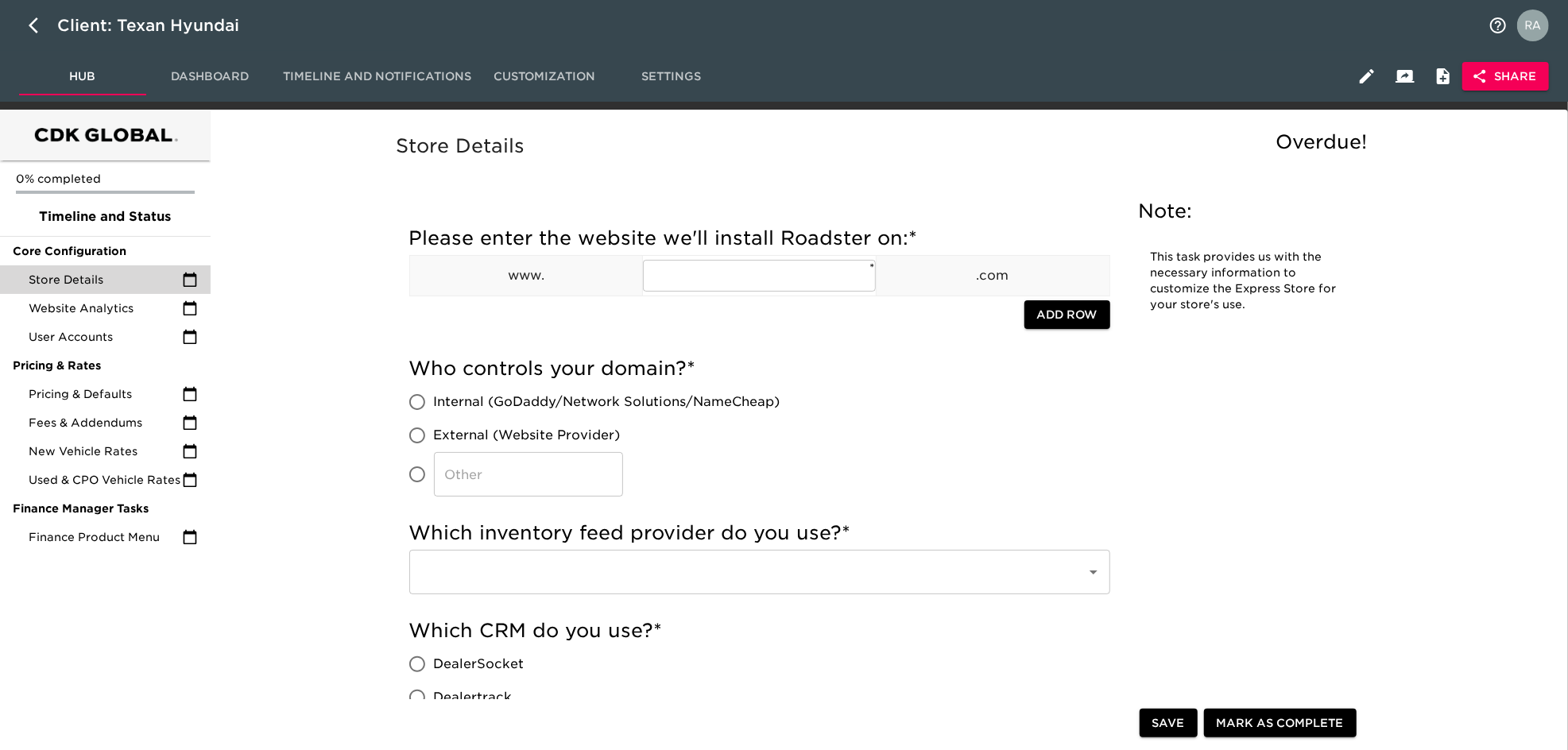
click at [16, 16] on div "Client: Texan Hyundai" at bounding box center [784, 26] width 1568 height 51
click at [34, 26] on icon "button" at bounding box center [37, 25] width 19 height 19
select select "10"
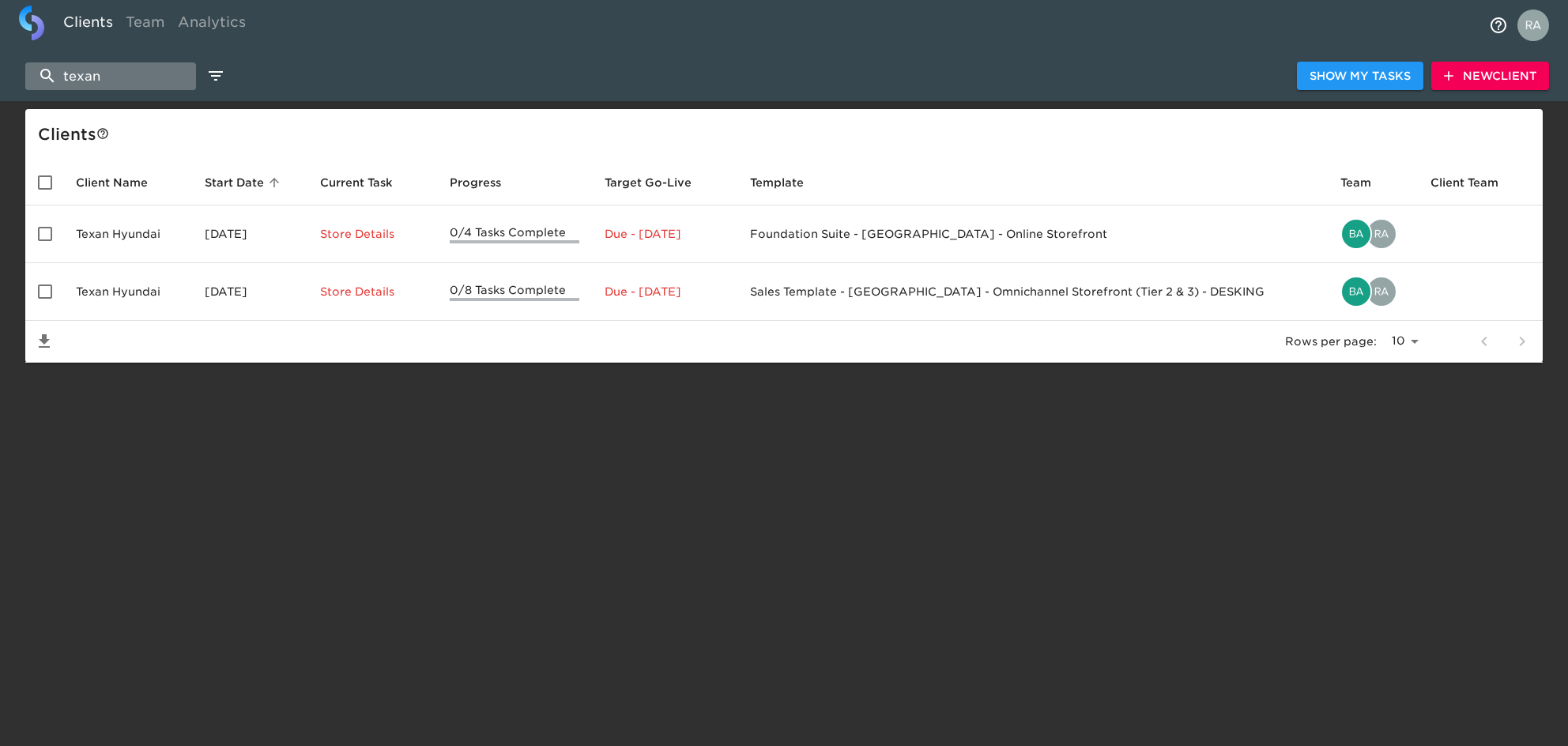
click at [92, 78] on input "texan" at bounding box center [111, 76] width 171 height 27
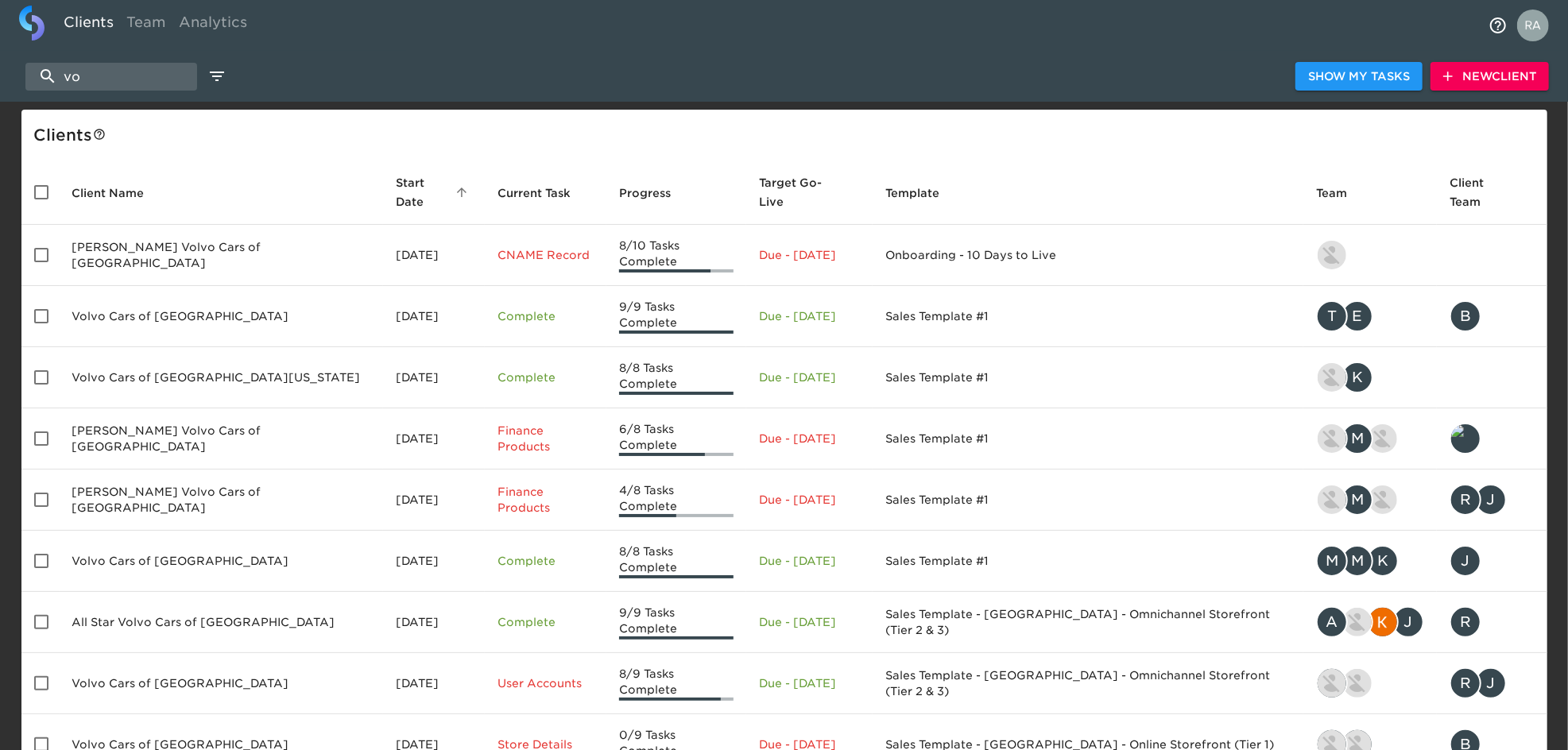
type input "v"
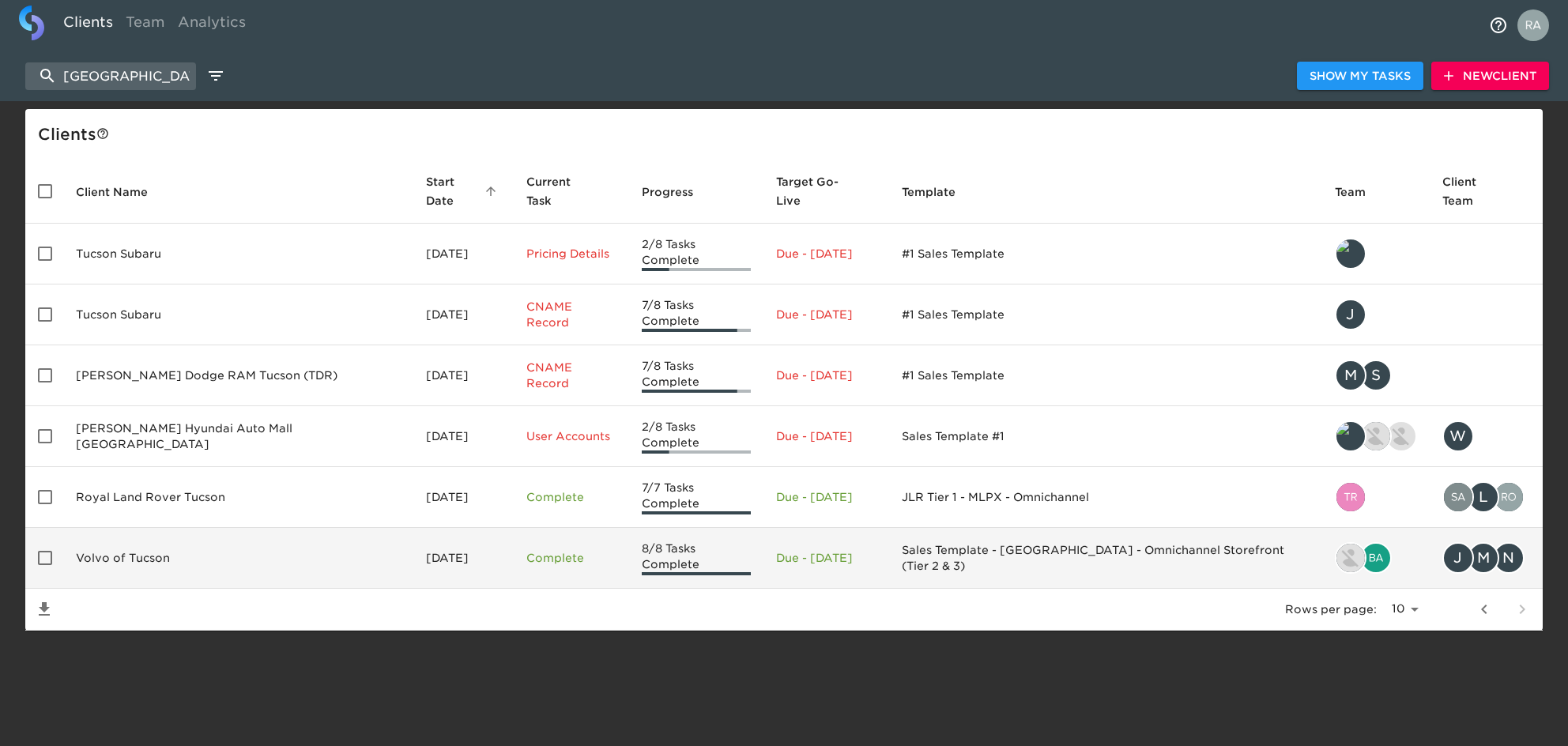
type input "tucson"
click at [255, 528] on td "Volvo of Tucson" at bounding box center [238, 558] width 350 height 61
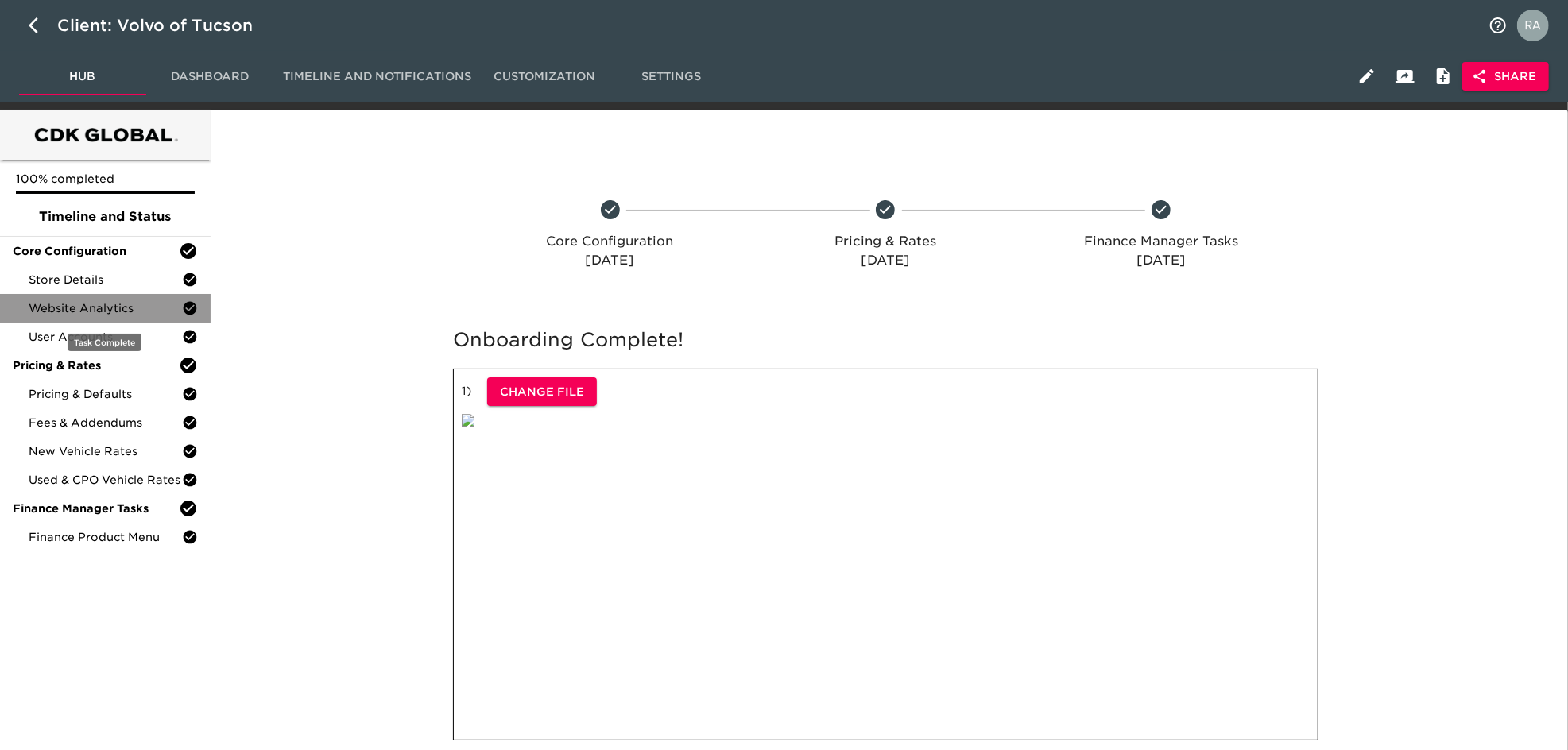
click at [74, 305] on span "Website Analytics" at bounding box center [105, 308] width 154 height 16
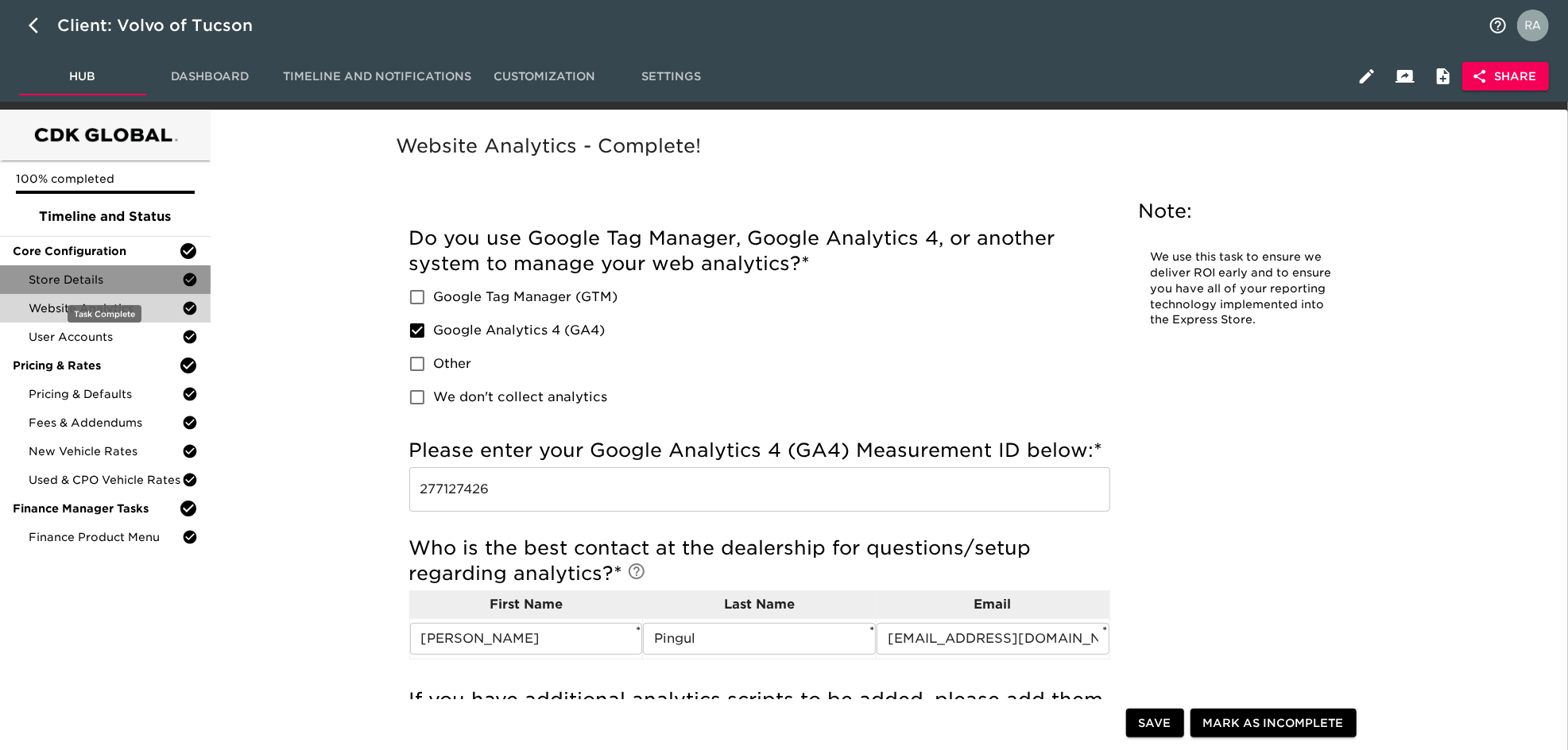
click at [94, 285] on span "Store Details" at bounding box center [105, 280] width 154 height 16
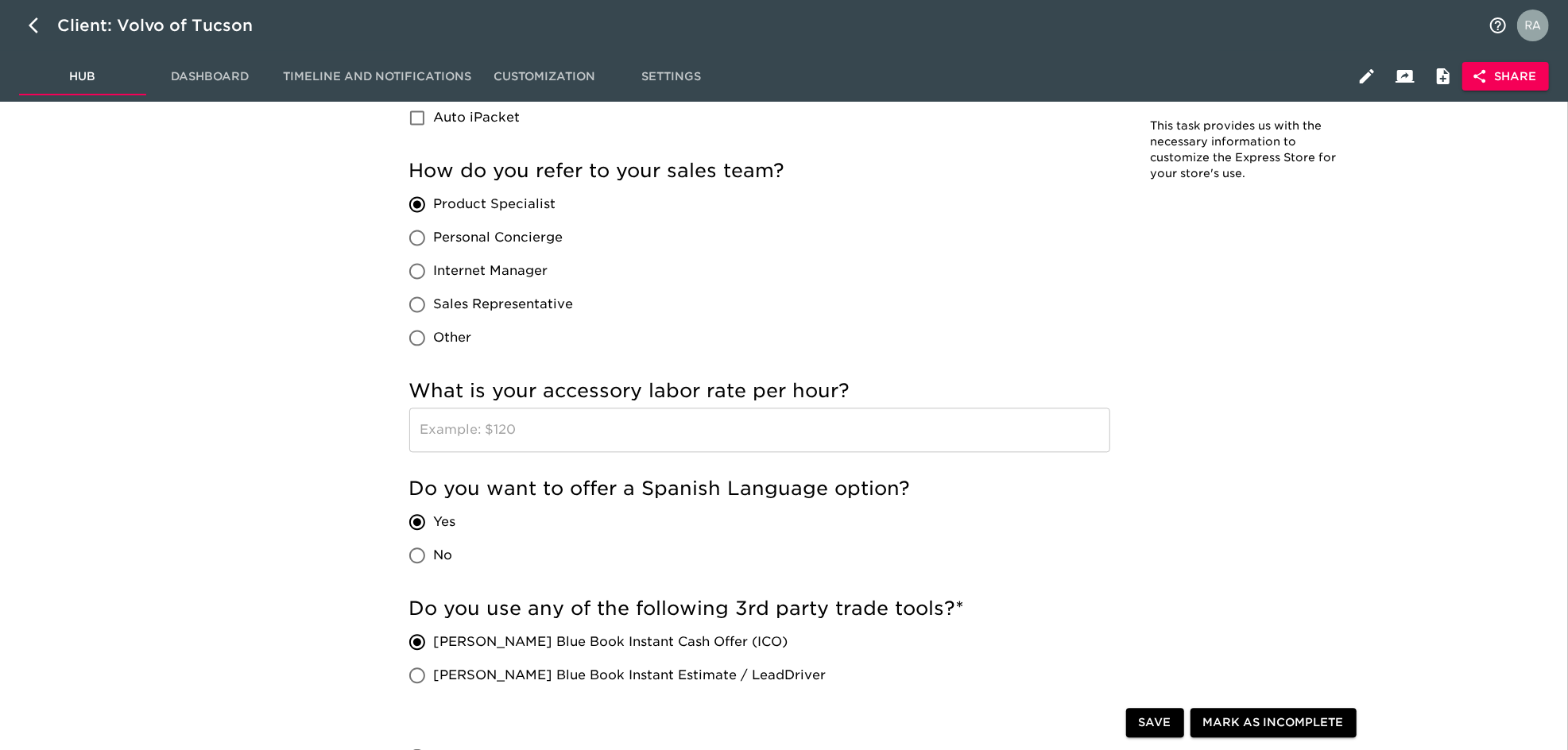
scroll to position [2597, 0]
click at [45, 22] on icon "button" at bounding box center [37, 25] width 19 height 19
select select "10"
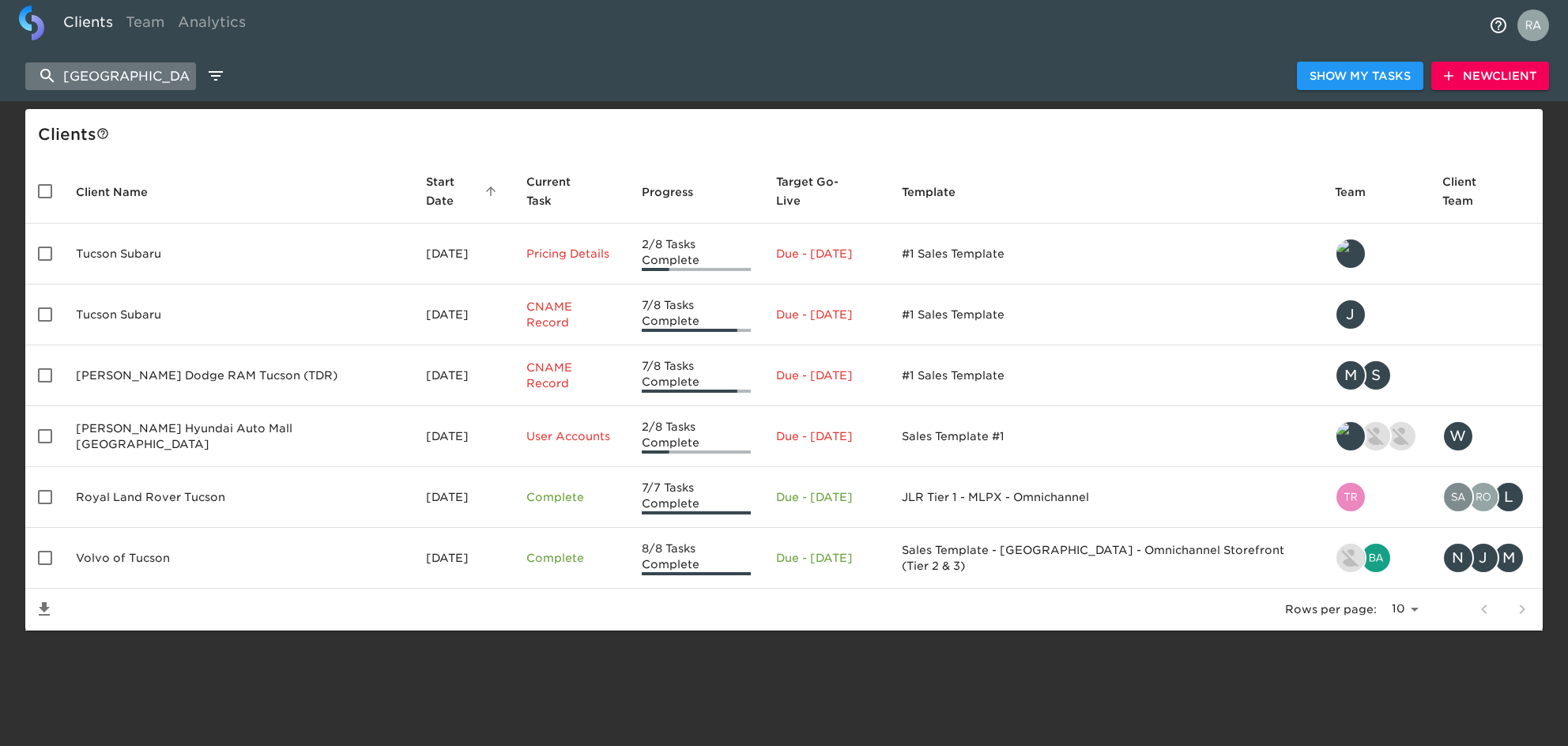
drag, startPoint x: 124, startPoint y: 76, endPoint x: 31, endPoint y: 82, distance: 93.2
click at [31, 82] on input "tucson" at bounding box center [111, 76] width 171 height 27
paste input "Pepe Cadillac"
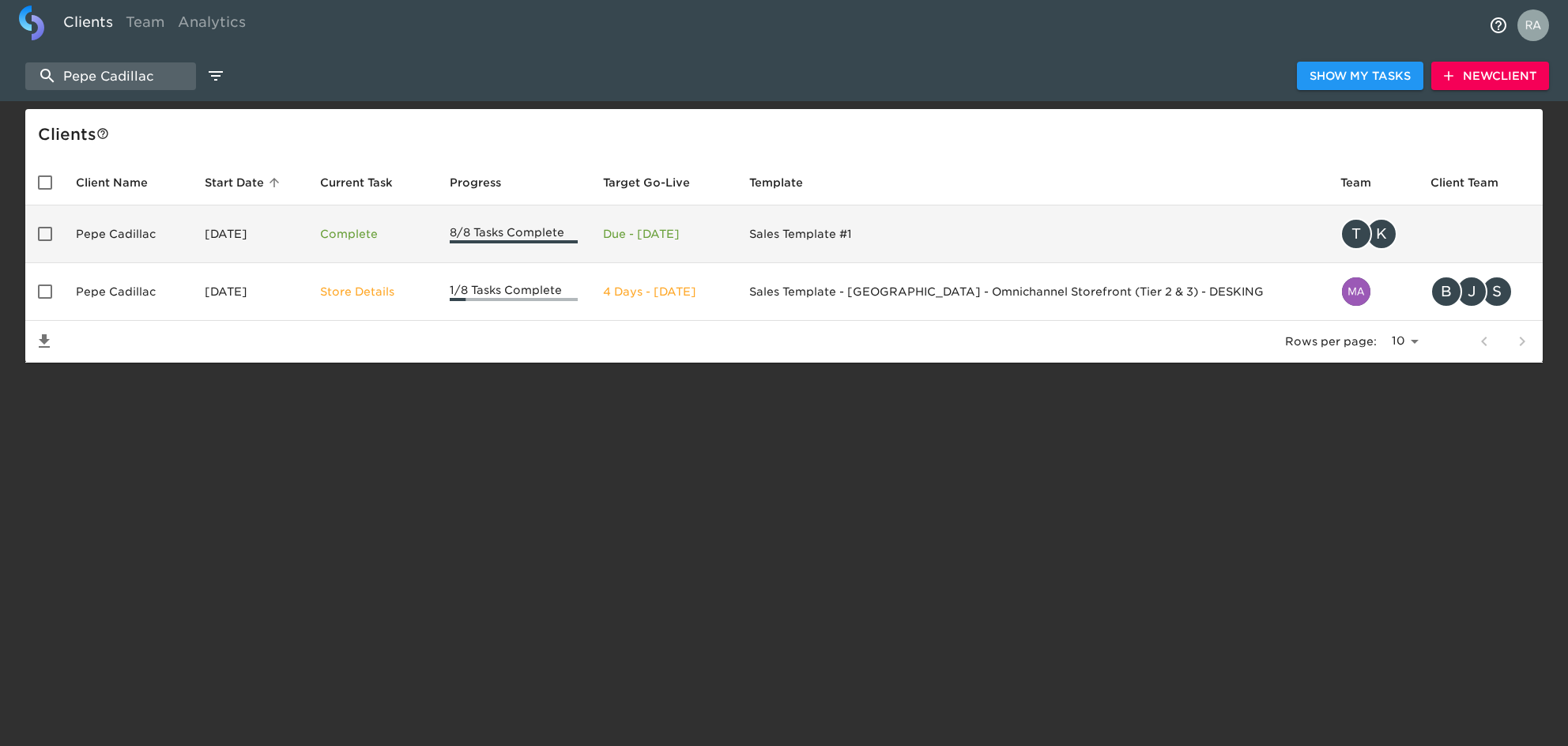
type input "Pepe Cadillac"
click at [140, 228] on td "Pepe Cadillac" at bounding box center [128, 234] width 129 height 58
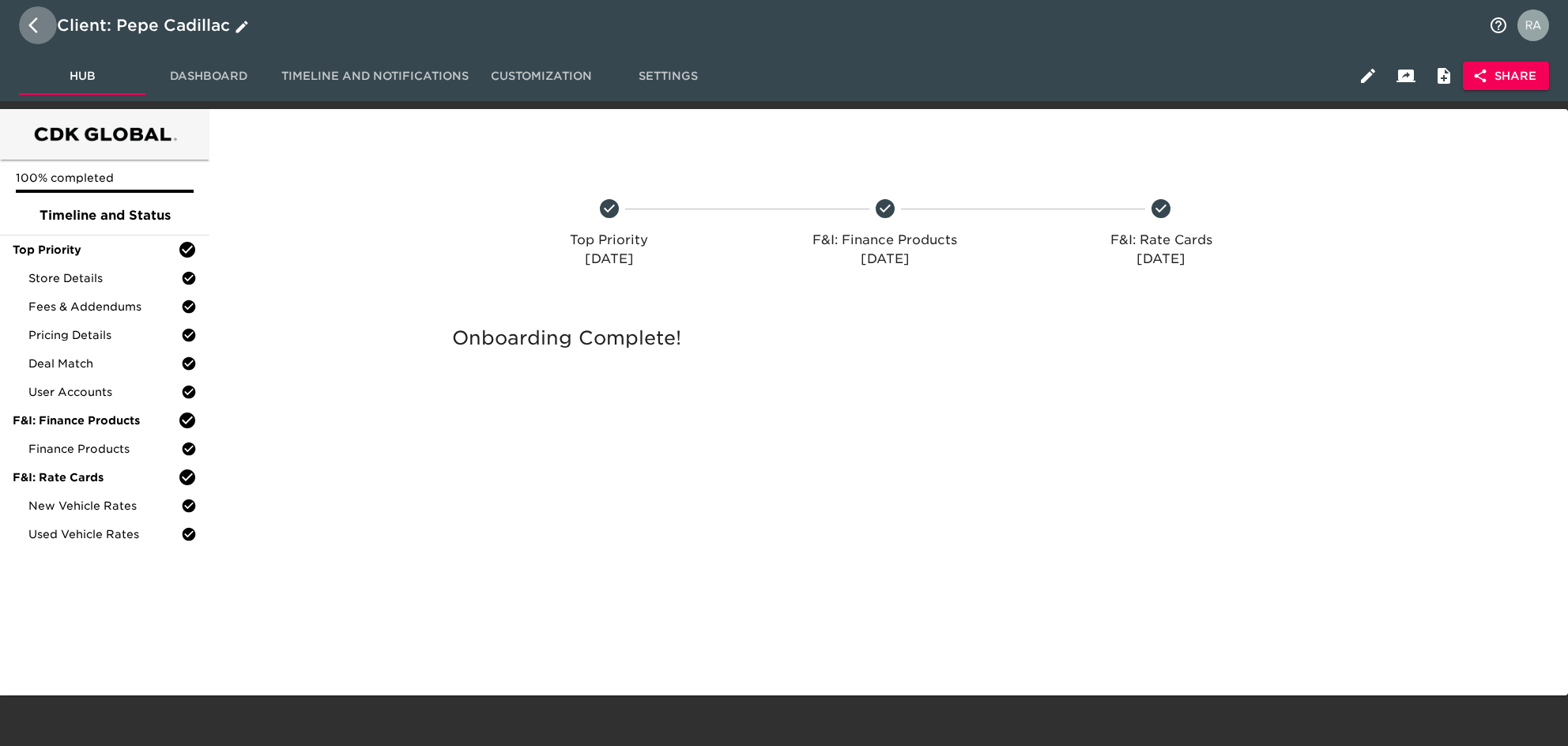
click at [40, 21] on icon "button" at bounding box center [37, 25] width 19 height 19
select select "10"
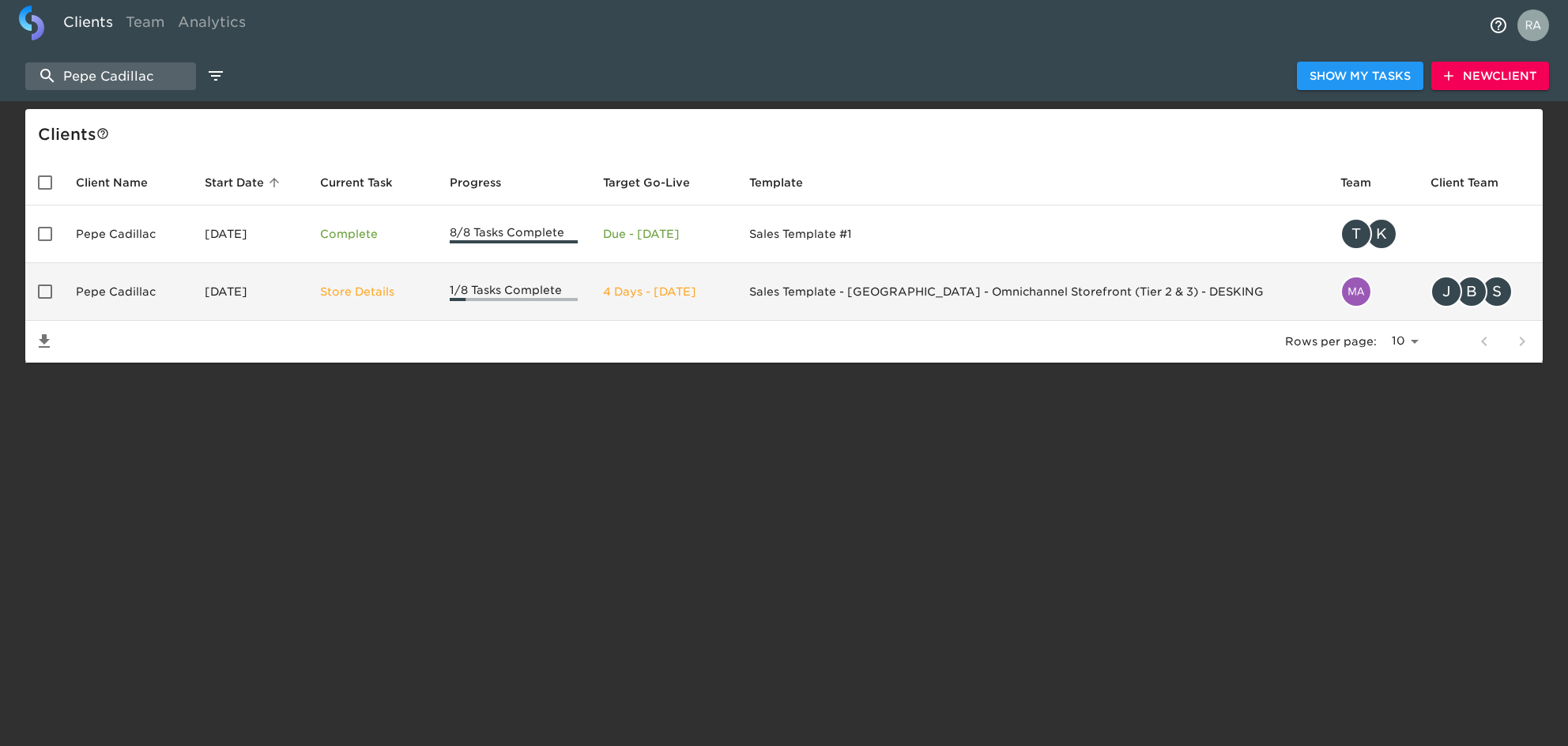
click at [975, 289] on td "Sales Template - USA - Omnichannel Storefront (Tier 2 & 3) - DESKING" at bounding box center [1033, 293] width 592 height 58
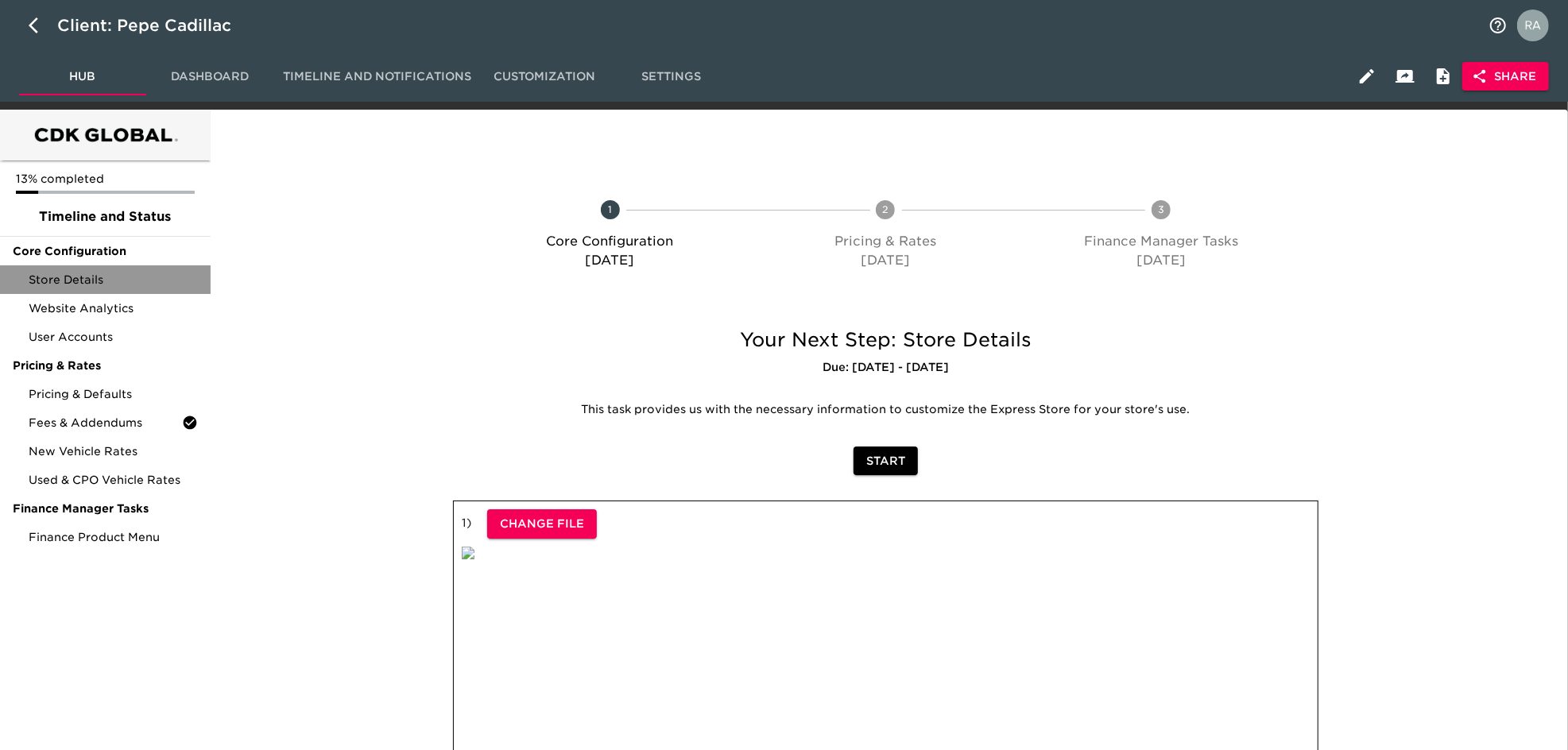
click at [93, 276] on span "Store Details" at bounding box center [112, 280] width 169 height 16
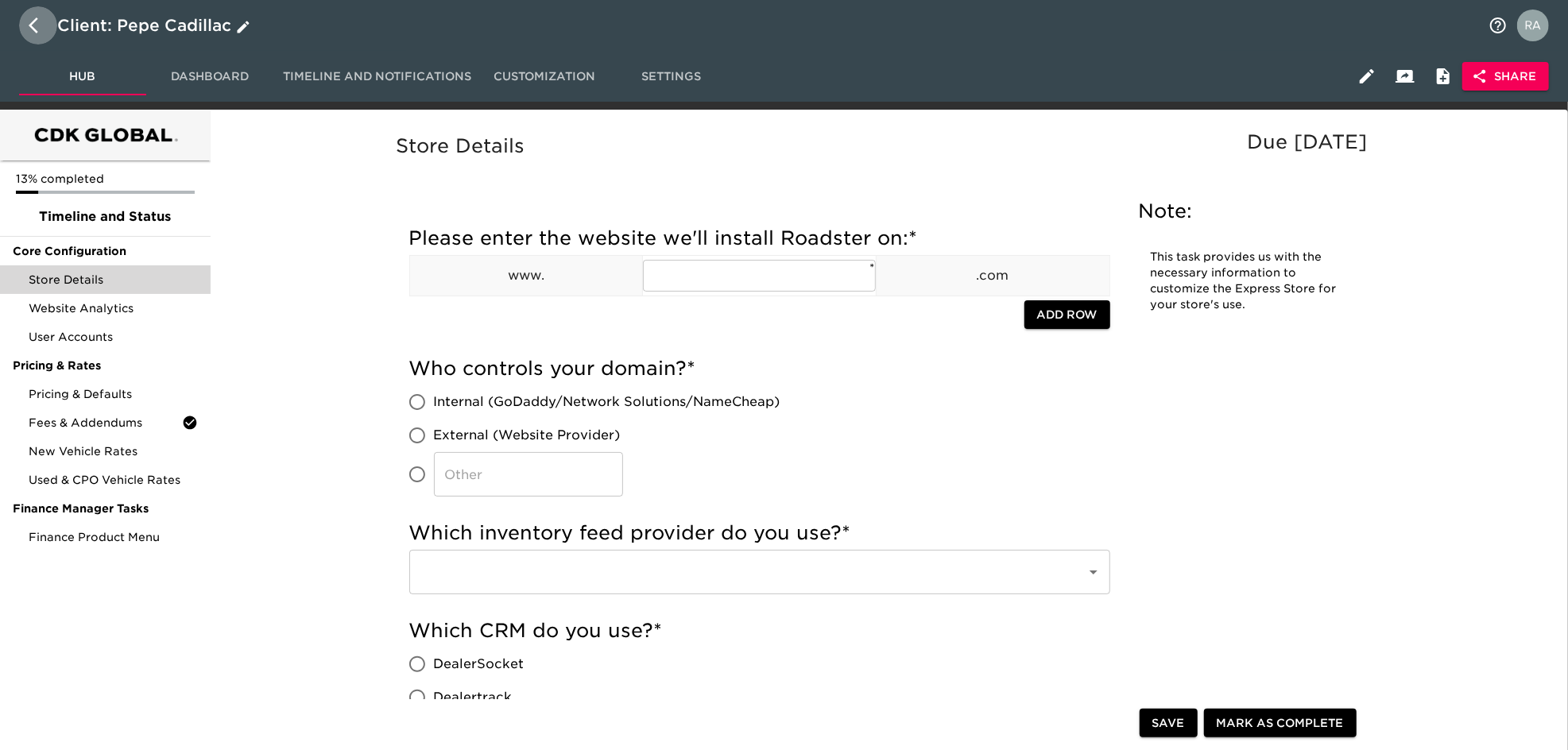
click at [45, 27] on icon "button" at bounding box center [37, 25] width 19 height 19
select select "10"
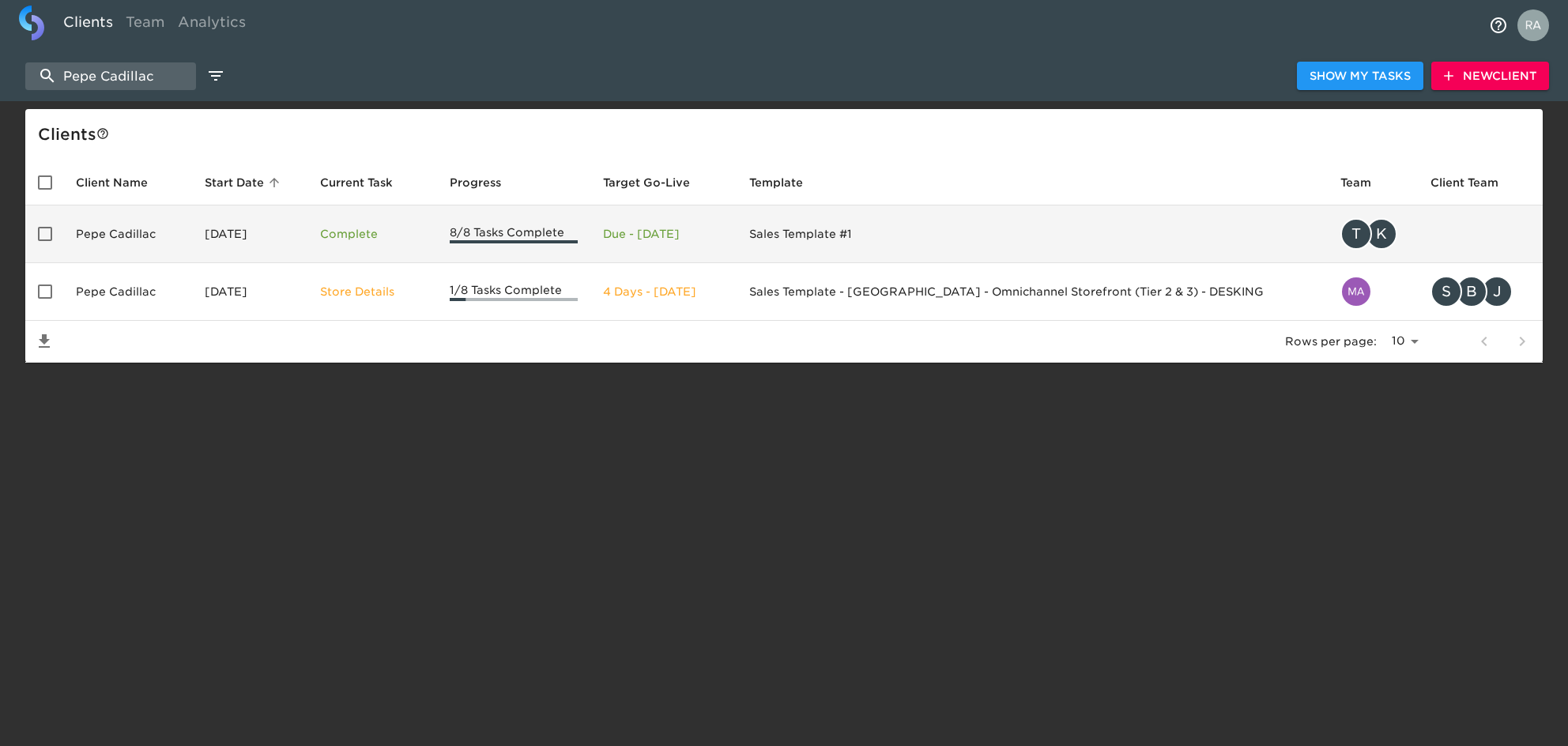
click at [373, 253] on td "Complete" at bounding box center [372, 234] width 130 height 58
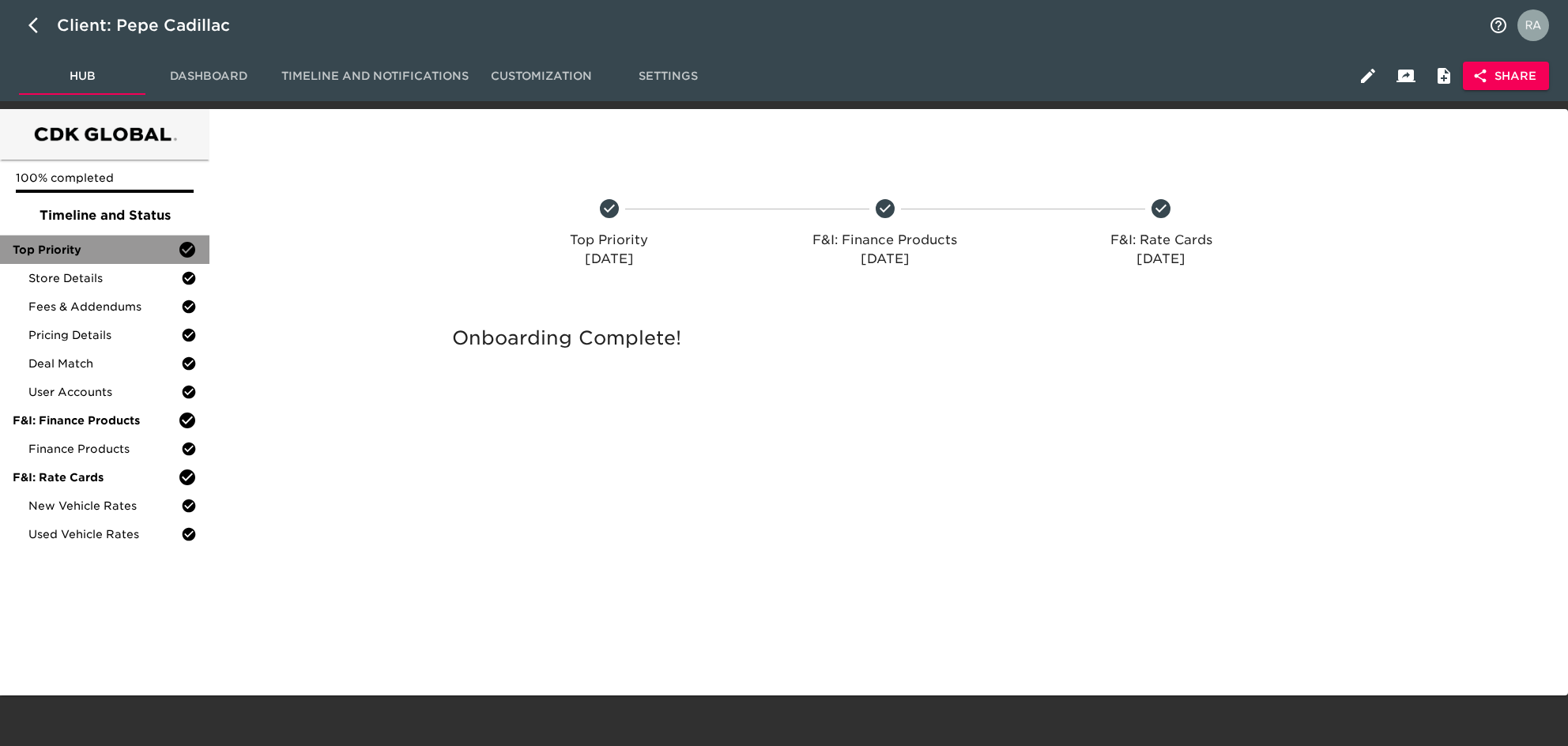
click at [68, 260] on div "Top Priority" at bounding box center [104, 249] width 210 height 28
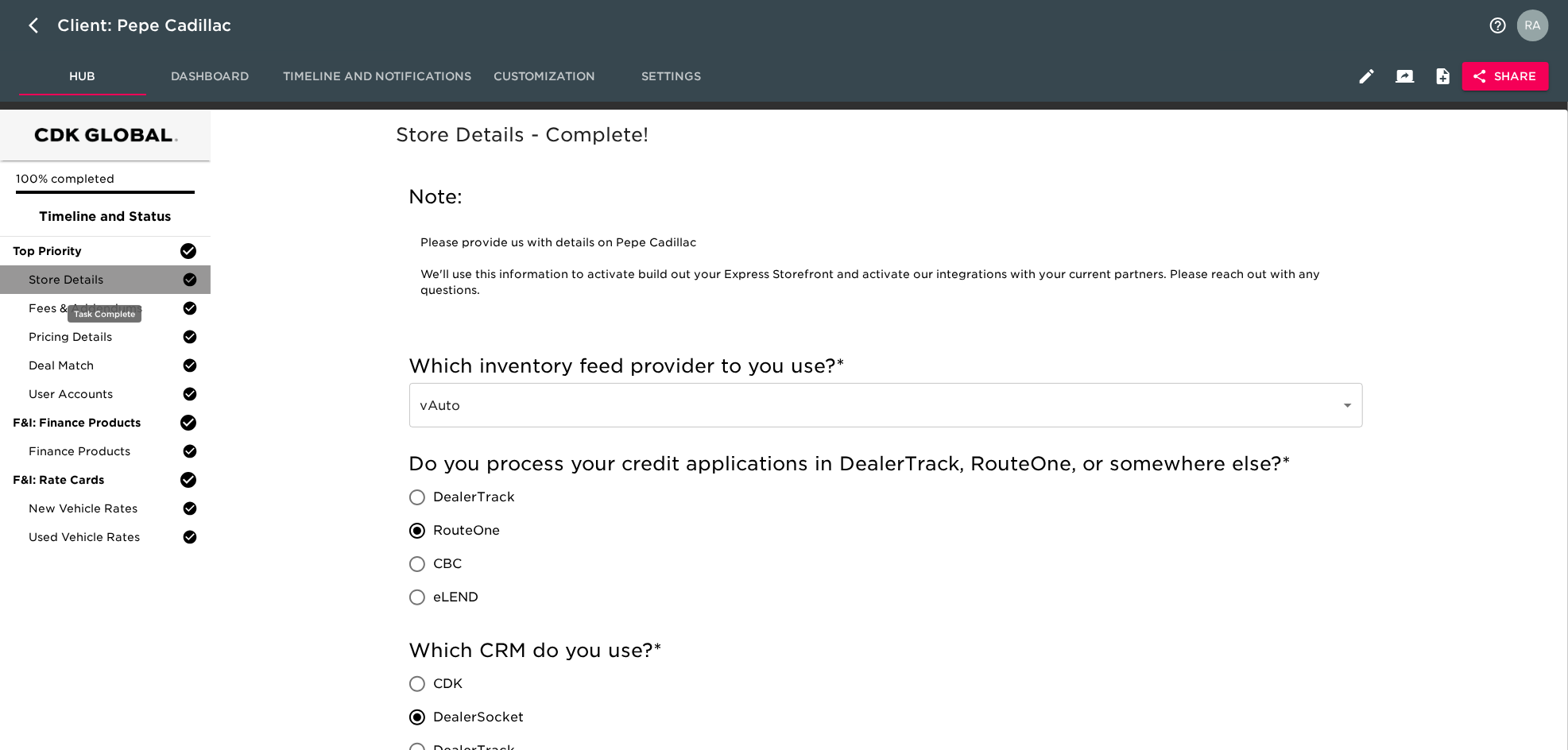
click at [81, 281] on span "Store Details" at bounding box center [105, 280] width 154 height 16
click at [46, 33] on icon "button" at bounding box center [37, 25] width 19 height 19
select select "10"
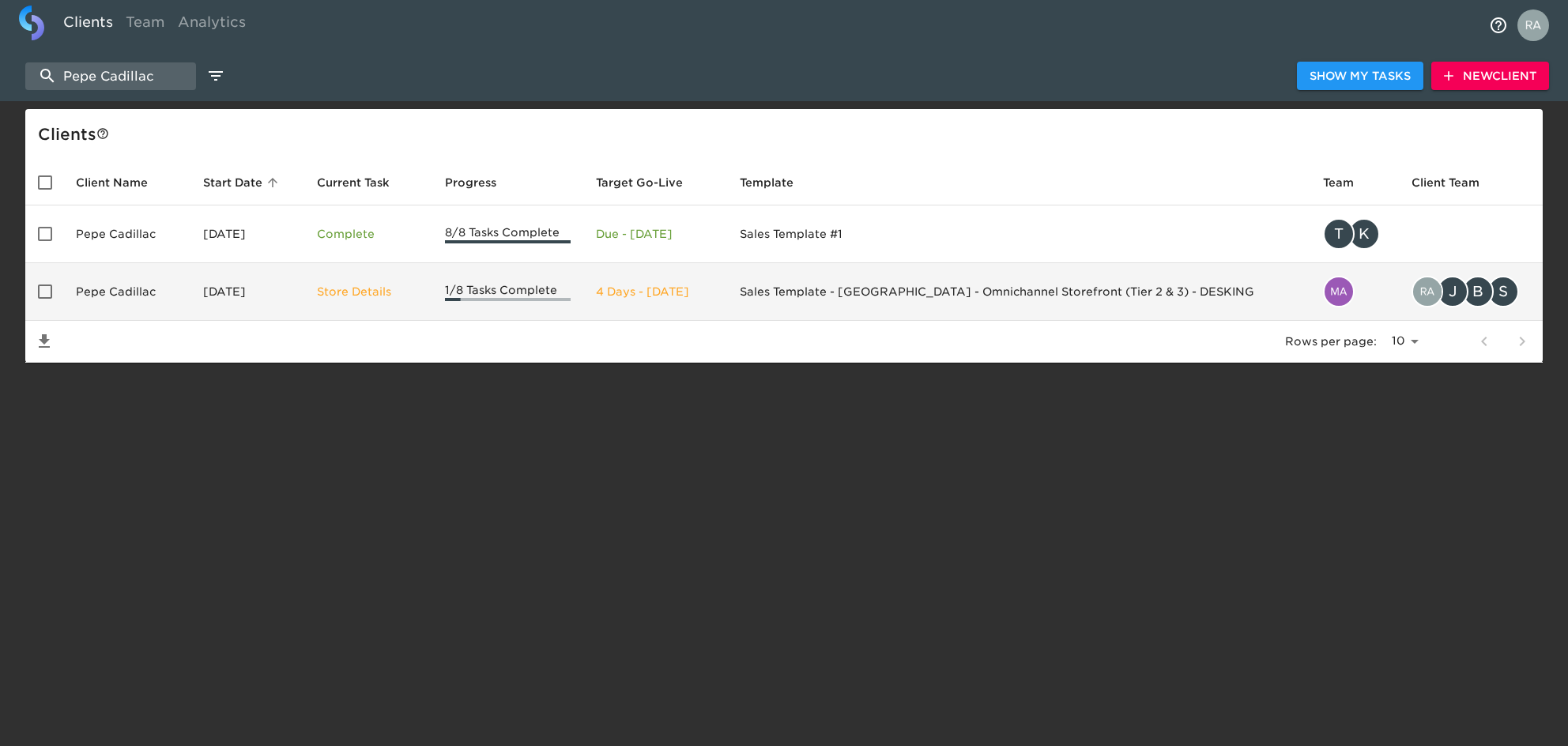
click at [347, 287] on p "Store Details" at bounding box center [368, 291] width 103 height 15
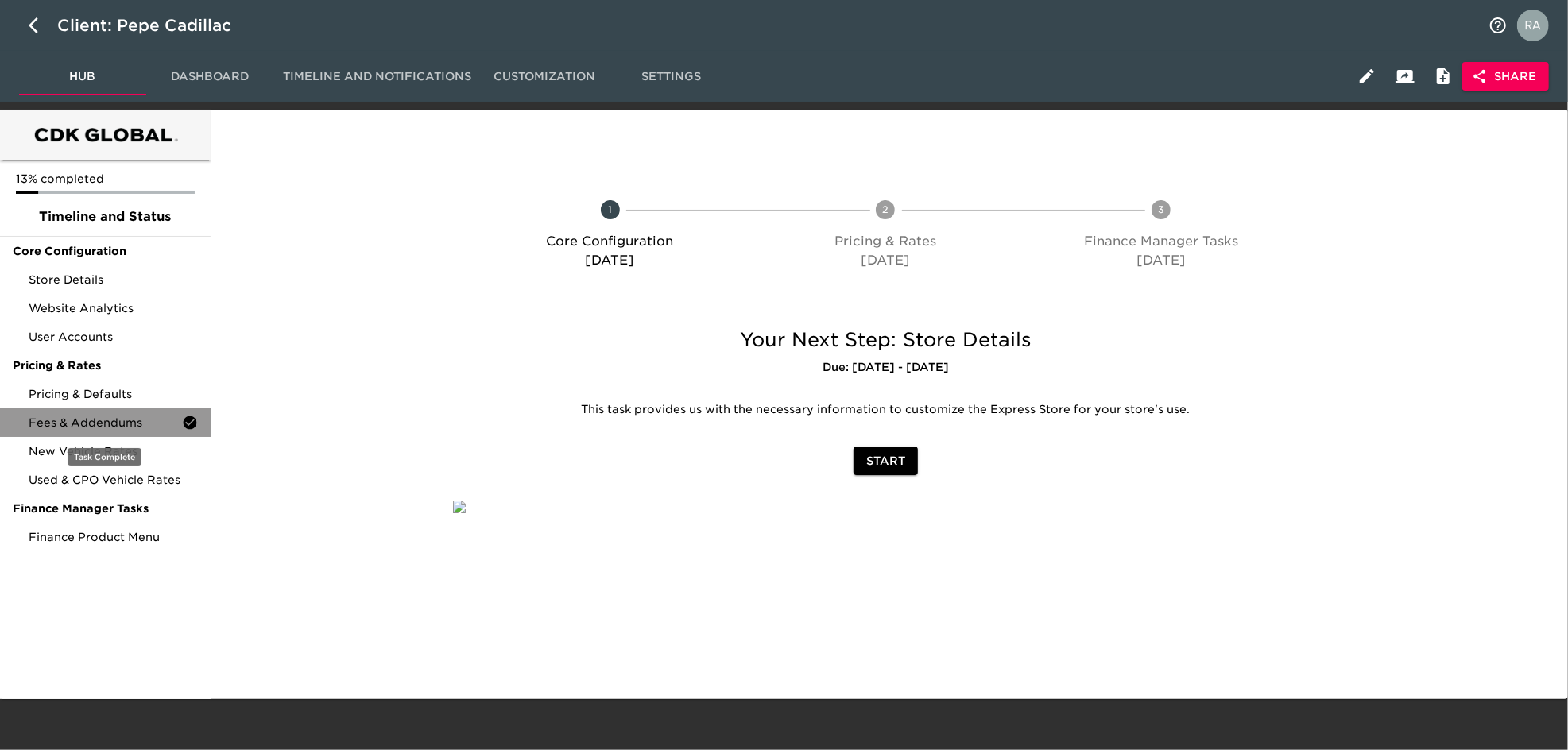
click at [144, 418] on span "Fees & Addendums" at bounding box center [105, 422] width 154 height 16
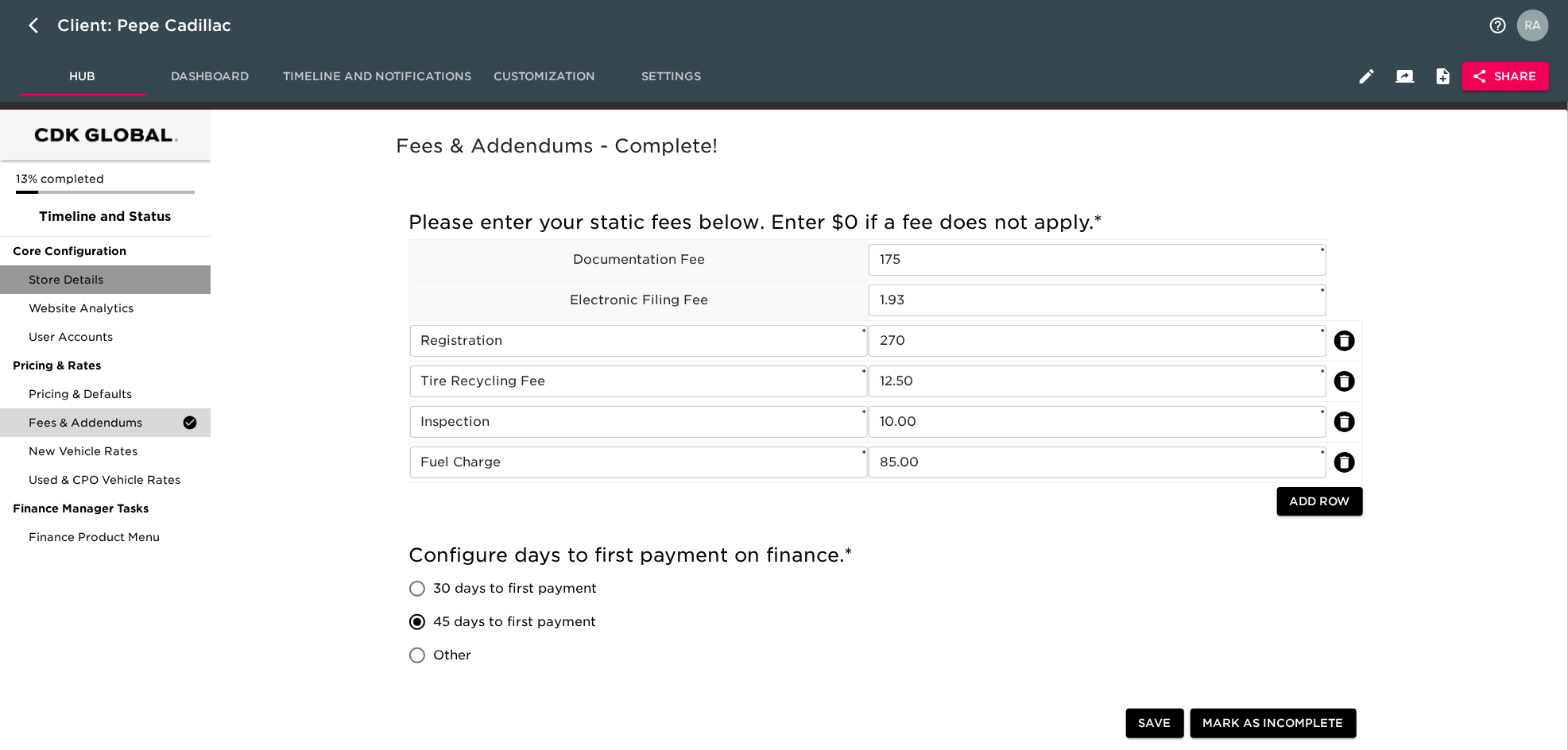
click at [127, 274] on span "Store Details" at bounding box center [112, 280] width 169 height 16
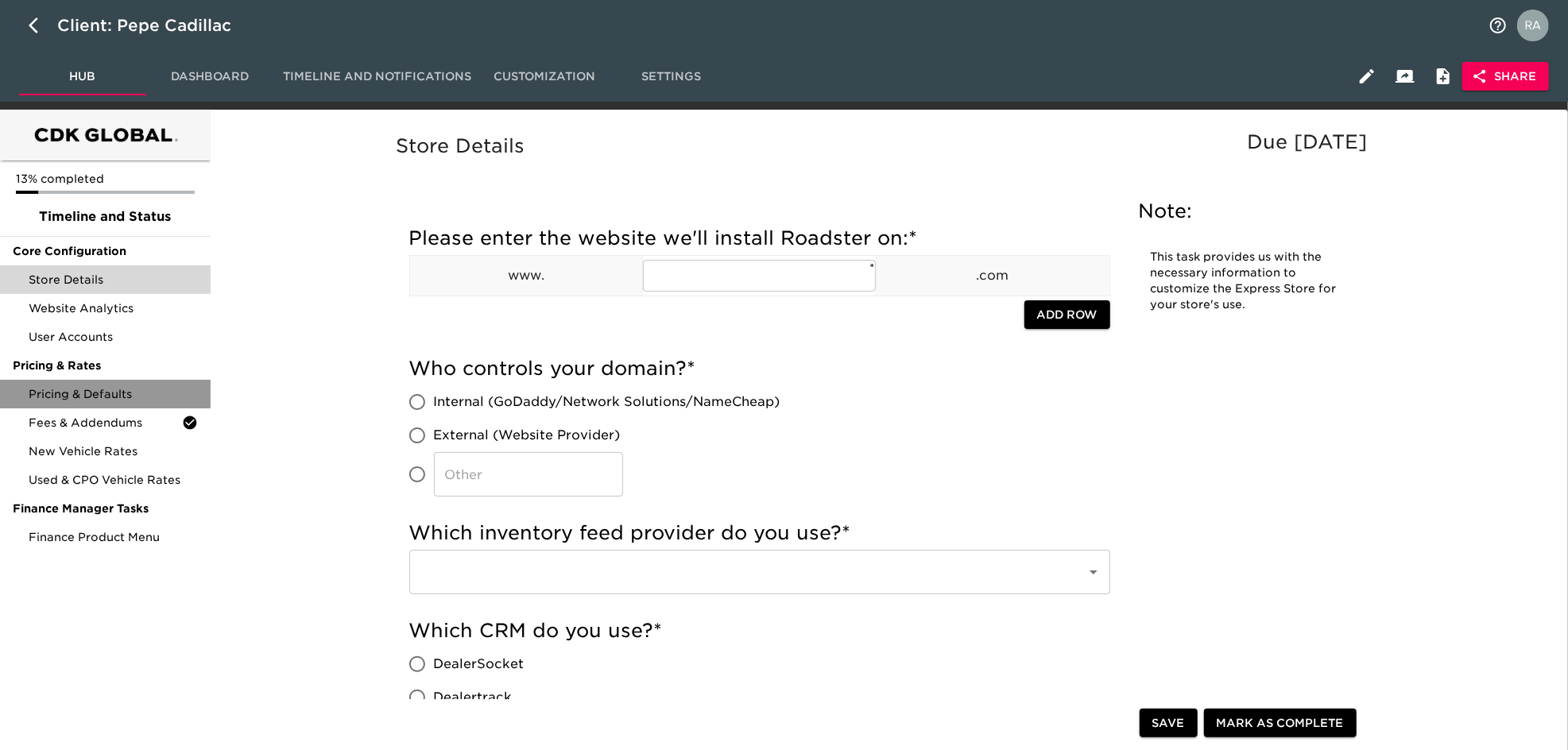
click at [84, 406] on div "Pricing & Defaults" at bounding box center [105, 394] width 211 height 28
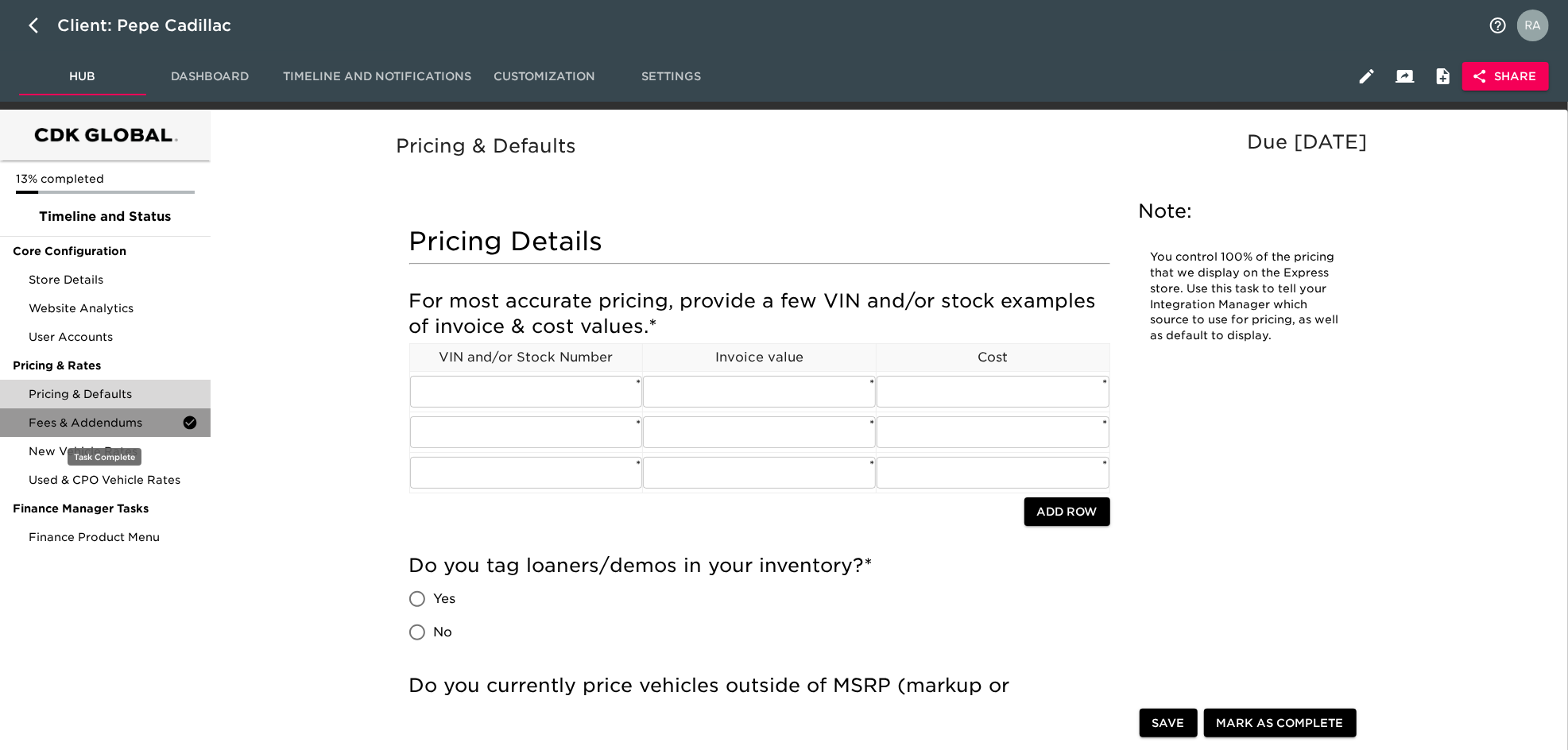
click at [96, 425] on span "Fees & Addendums" at bounding box center [105, 422] width 154 height 16
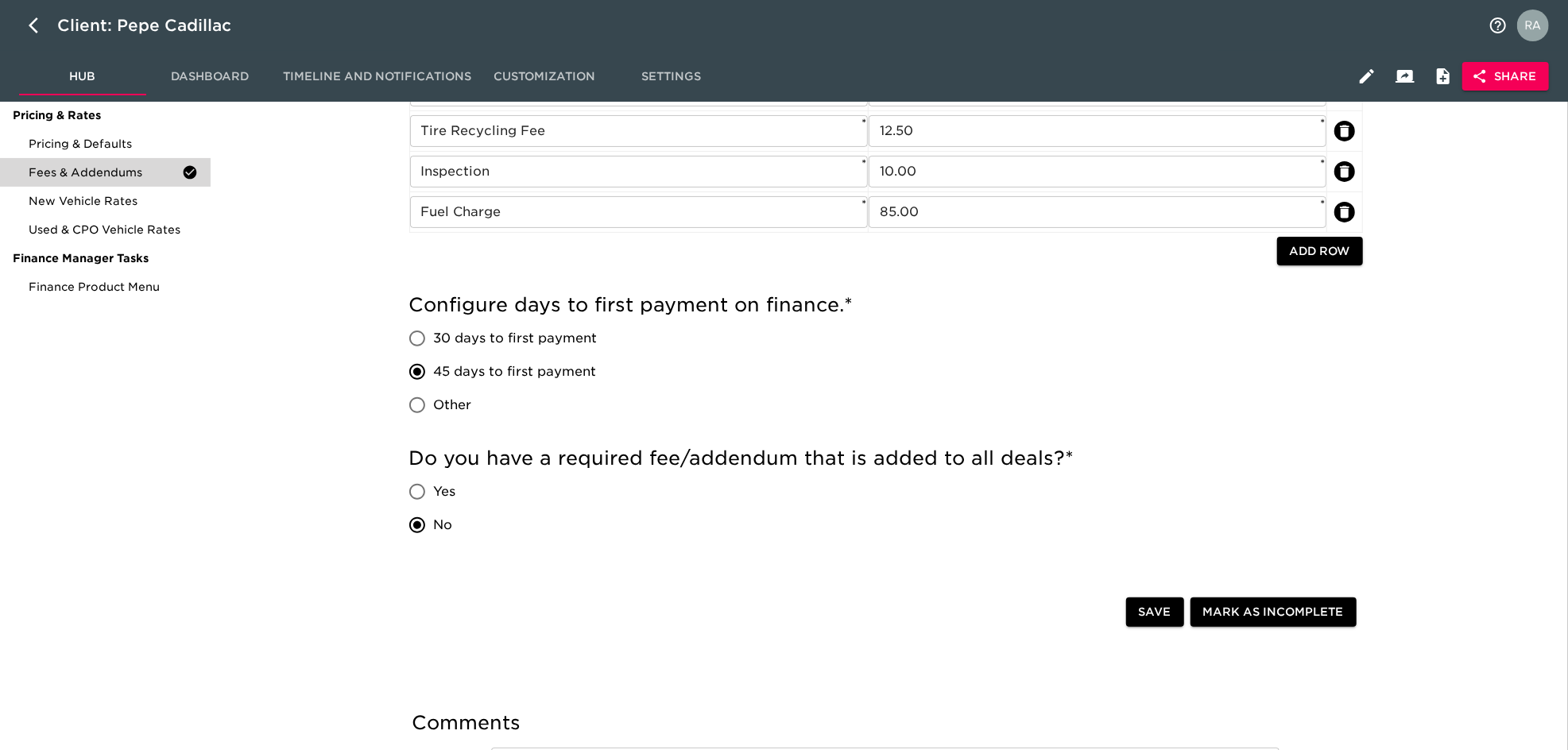
scroll to position [430, 0]
